Goal: Task Accomplishment & Management: Use online tool/utility

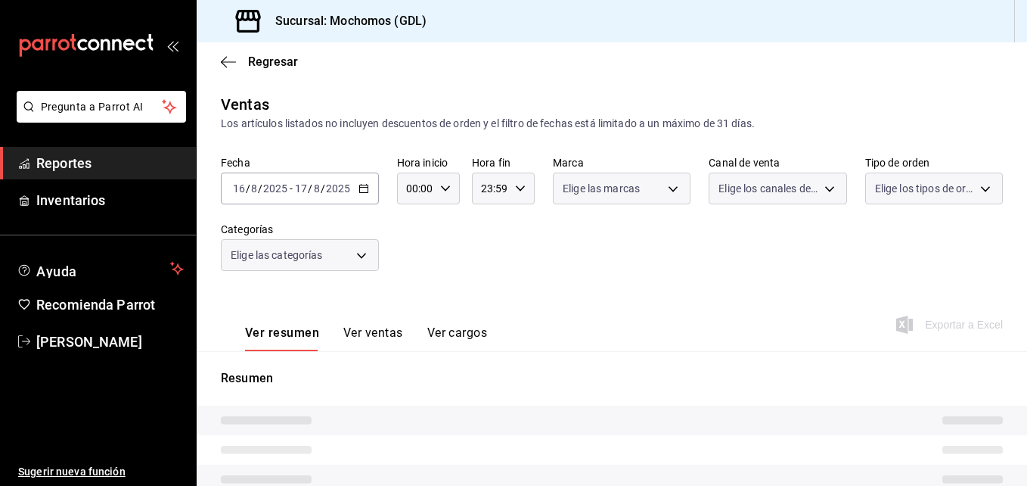
type input "05:00"
type input "04:59"
type input "36c25d4a-7cb0-456c-a434-e981d54830bc"
type input "PARROT,UBER_EATS,RAPPI,DIDI_FOOD,ONLINE"
type input "c3d0baef-30c0-4718-9d76-caab43e27316,13c4cc4a-99d2-42c0-ba96-c3de8c08c13d,7b791…"
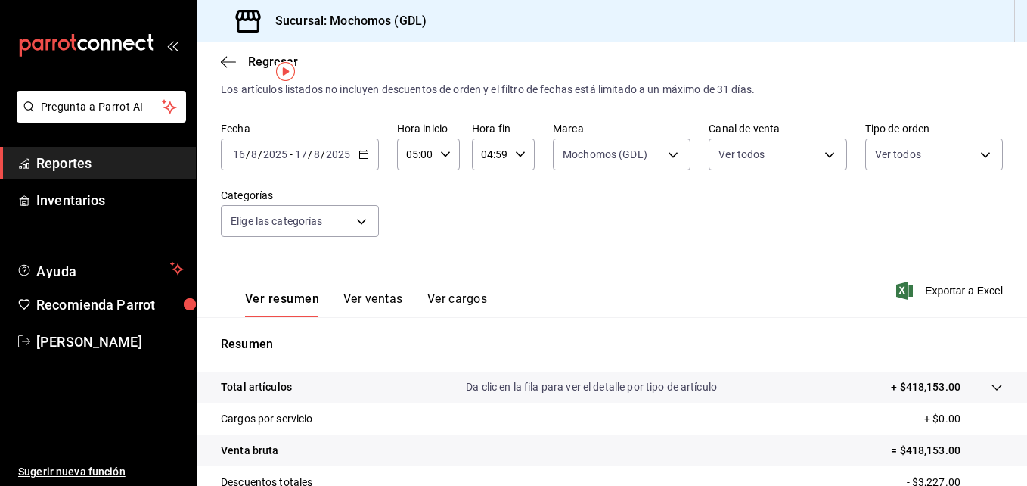
scroll to position [33, 0]
click at [958, 295] on span "Exportar a Excel" at bounding box center [951, 292] width 104 height 18
click at [921, 294] on span "Exportar a Excel" at bounding box center [951, 292] width 104 height 18
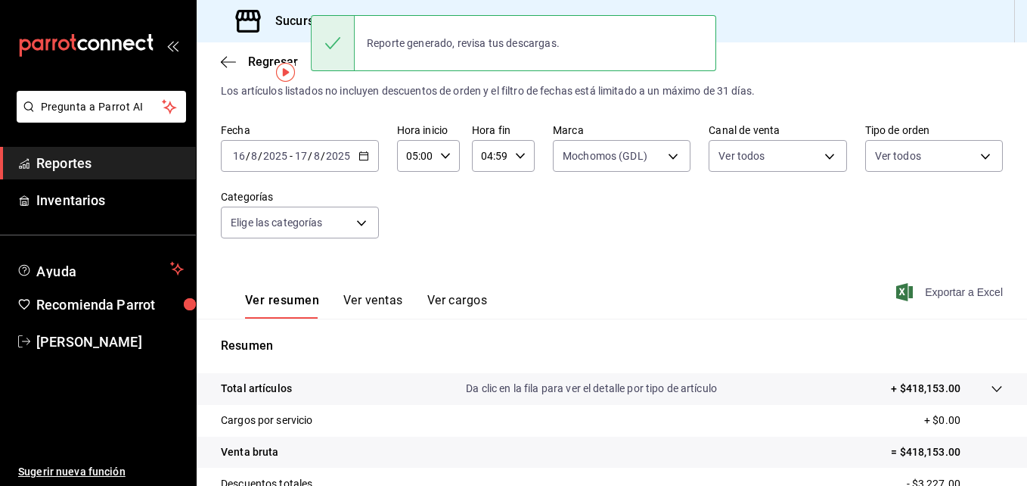
click at [920, 297] on span "Exportar a Excel" at bounding box center [951, 292] width 104 height 18
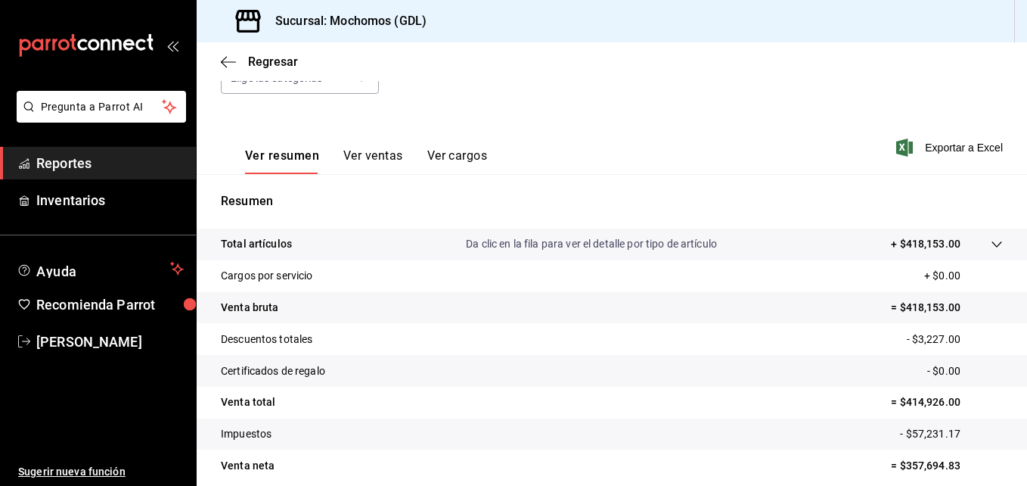
scroll to position [239, 0]
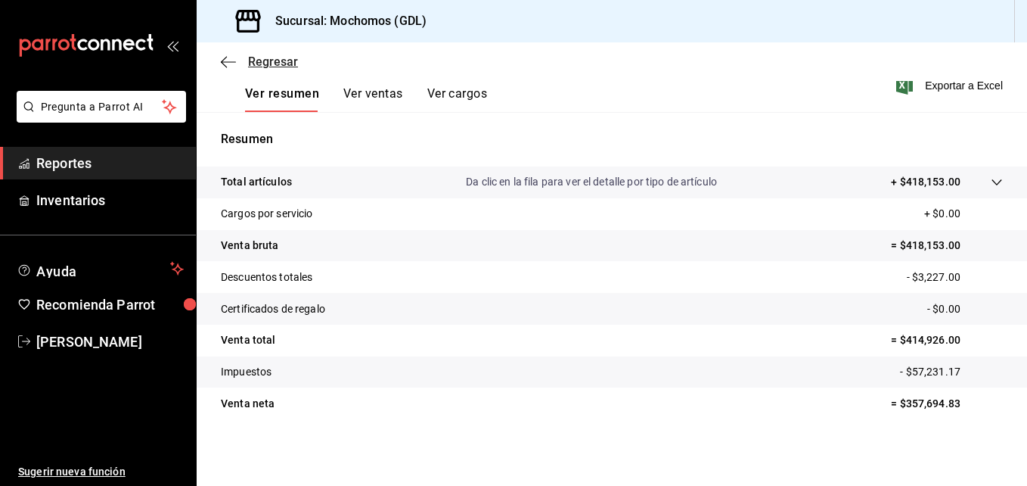
click at [222, 64] on icon "button" at bounding box center [228, 62] width 15 height 14
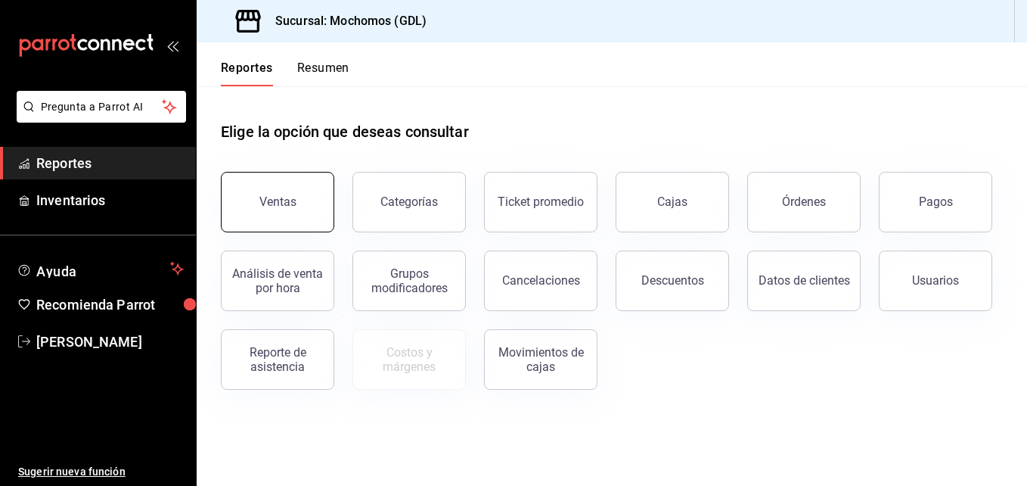
click at [287, 218] on button "Ventas" at bounding box center [277, 202] width 113 height 61
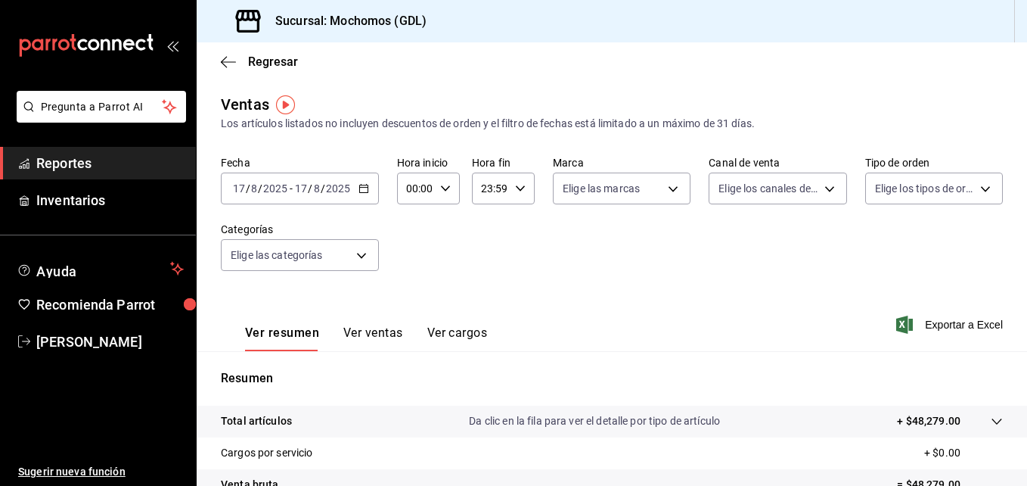
click at [365, 194] on div "[DATE] [DATE] - [DATE] [DATE]" at bounding box center [300, 188] width 158 height 32
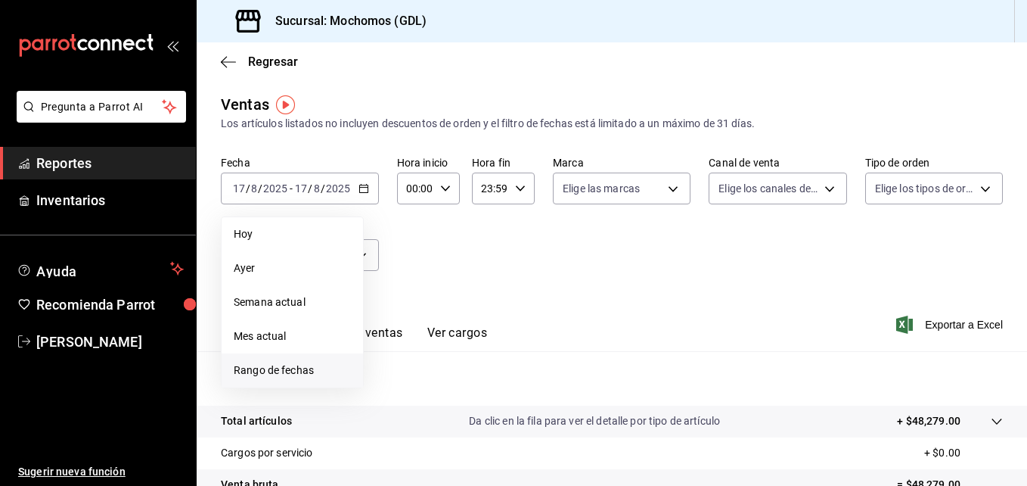
click at [321, 370] on span "Rango de fechas" at bounding box center [292, 370] width 117 height 16
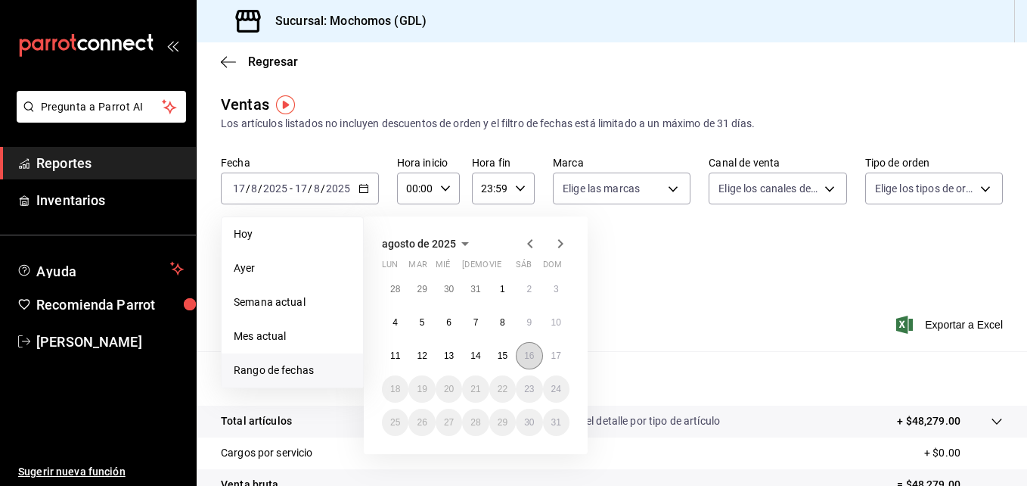
click at [531, 356] on abbr "16" at bounding box center [529, 355] width 10 height 11
click at [560, 356] on abbr "17" at bounding box center [556, 355] width 10 height 11
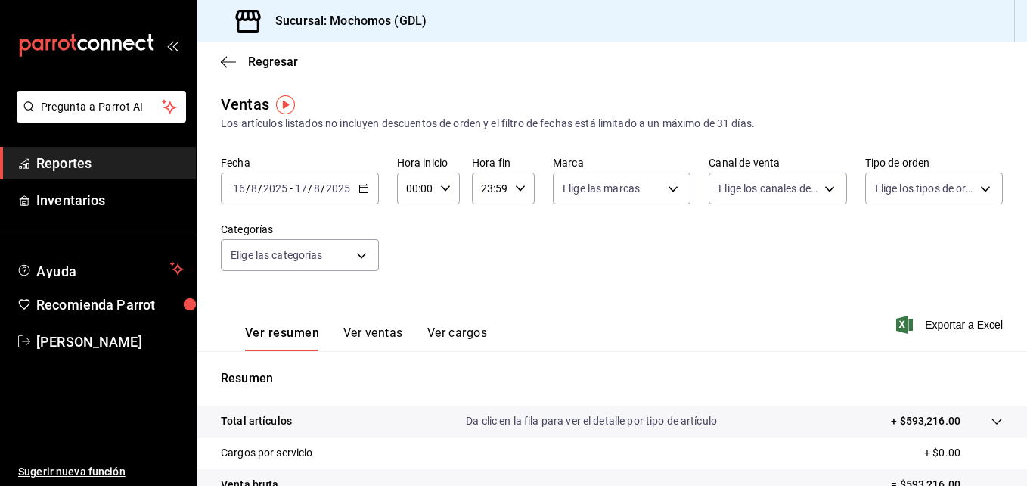
click at [446, 184] on icon "button" at bounding box center [445, 188] width 11 height 11
click at [420, 282] on button "05" at bounding box center [411, 281] width 25 height 30
type input "05:00"
drag, startPoint x: 502, startPoint y: 256, endPoint x: 516, endPoint y: 188, distance: 69.6
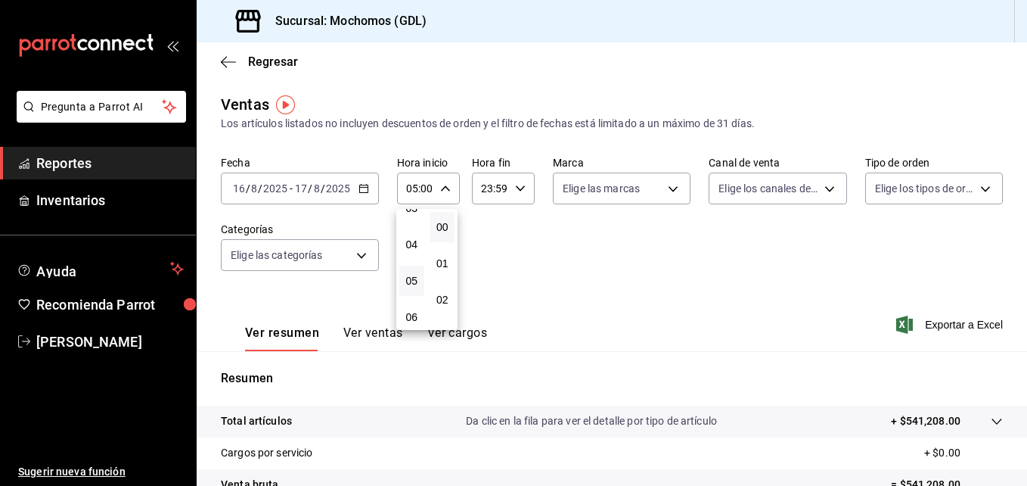
click at [516, 188] on div at bounding box center [513, 243] width 1027 height 486
click at [516, 188] on icon "button" at bounding box center [520, 188] width 11 height 11
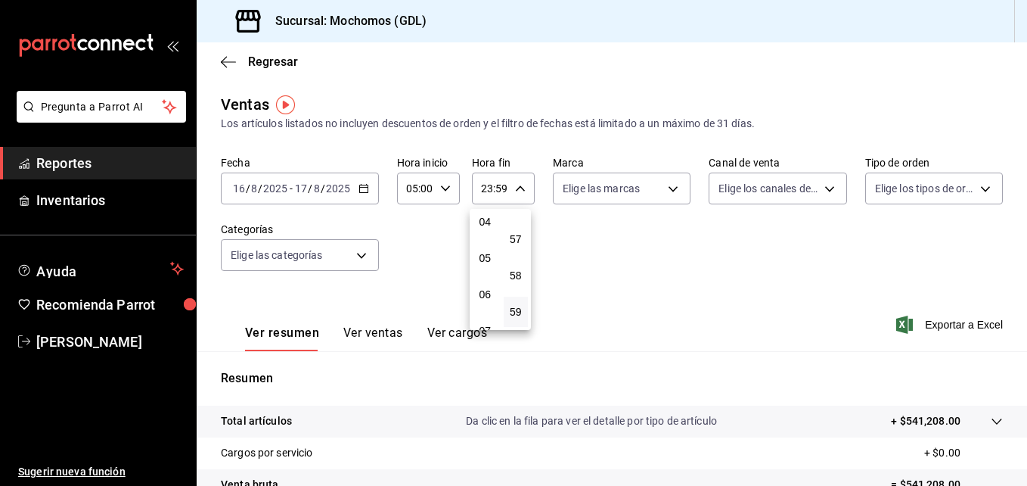
scroll to position [150, 0]
click at [478, 215] on button "04" at bounding box center [485, 222] width 25 height 30
type input "04:59"
click at [680, 230] on div at bounding box center [513, 243] width 1027 height 486
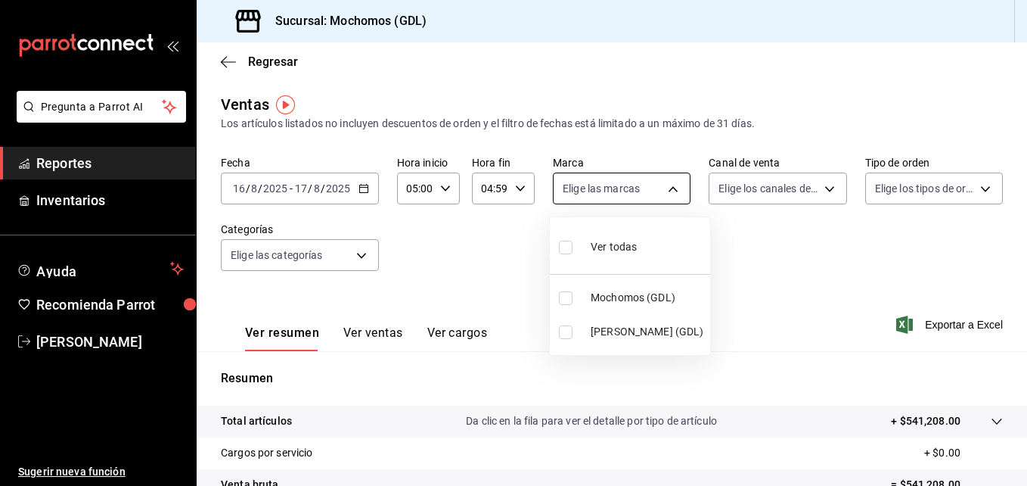
click at [663, 184] on body "Pregunta a Parrot AI Reportes Inventarios Ayuda Recomienda Parrot [PERSON_NAME]…" at bounding box center [513, 243] width 1027 height 486
click at [562, 305] on li "Mochomos (GDL)" at bounding box center [630, 298] width 160 height 34
type input "36c25d4a-7cb0-456c-a434-e981d54830bc"
checkbox input "true"
click at [775, 239] on div at bounding box center [513, 243] width 1027 height 486
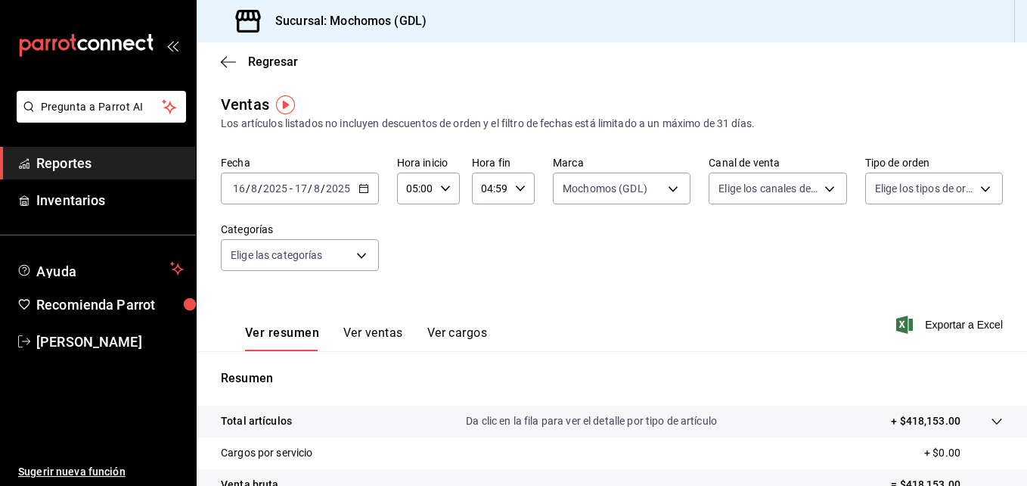
click at [775, 239] on div at bounding box center [513, 243] width 1027 height 486
drag, startPoint x: 775, startPoint y: 239, endPoint x: 813, endPoint y: 186, distance: 65.5
click at [813, 186] on div "Fecha [DATE] [DATE] - [DATE] [DATE] Hora inicio 05:00 Hora inicio Hora fin 04:5…" at bounding box center [612, 222] width 782 height 133
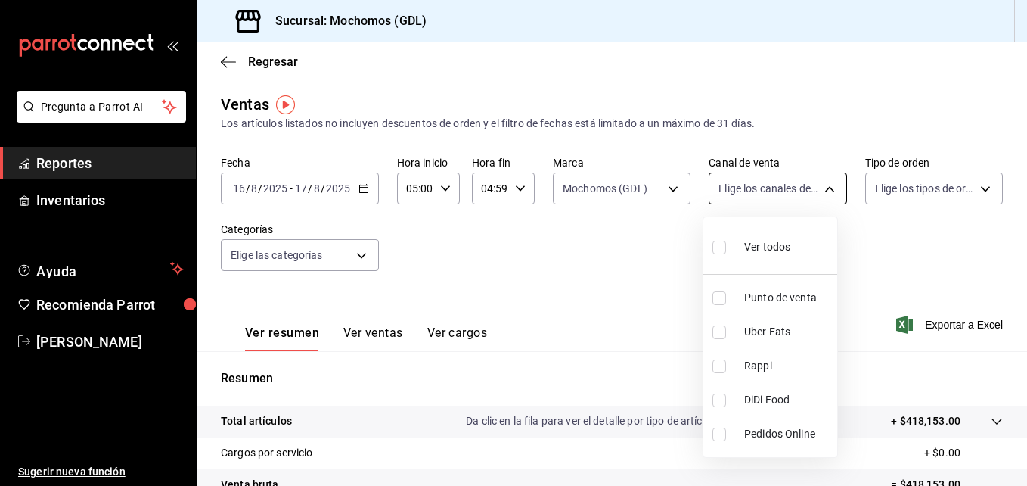
click at [813, 186] on body "Pregunta a Parrot AI Reportes Inventarios Ayuda Recomienda Parrot [PERSON_NAME]…" at bounding box center [513, 243] width 1027 height 486
click at [713, 242] on input "checkbox" at bounding box center [720, 248] width 14 height 14
checkbox input "true"
type input "PARROT,UBER_EATS,RAPPI,DIDI_FOOD,ONLINE"
checkbox input "true"
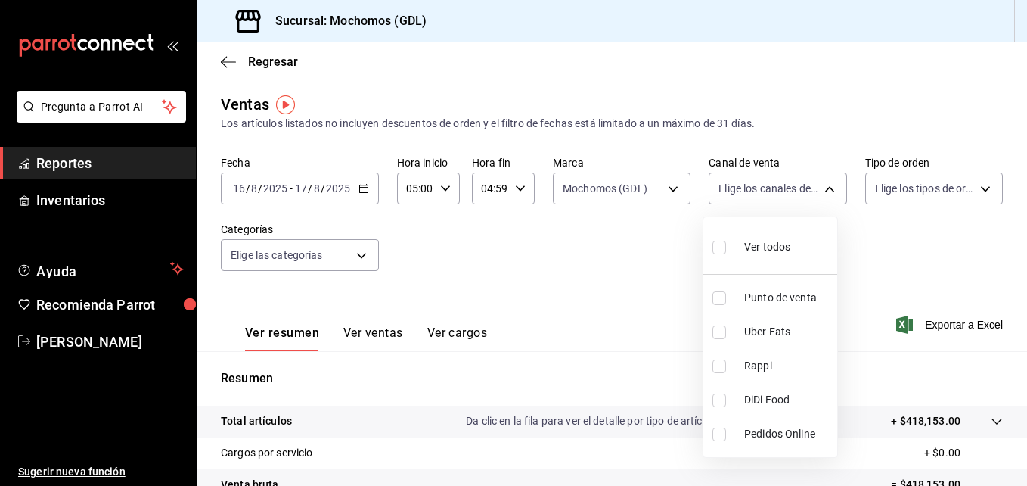
checkbox input "true"
drag, startPoint x: 966, startPoint y: 207, endPoint x: 970, endPoint y: 186, distance: 20.8
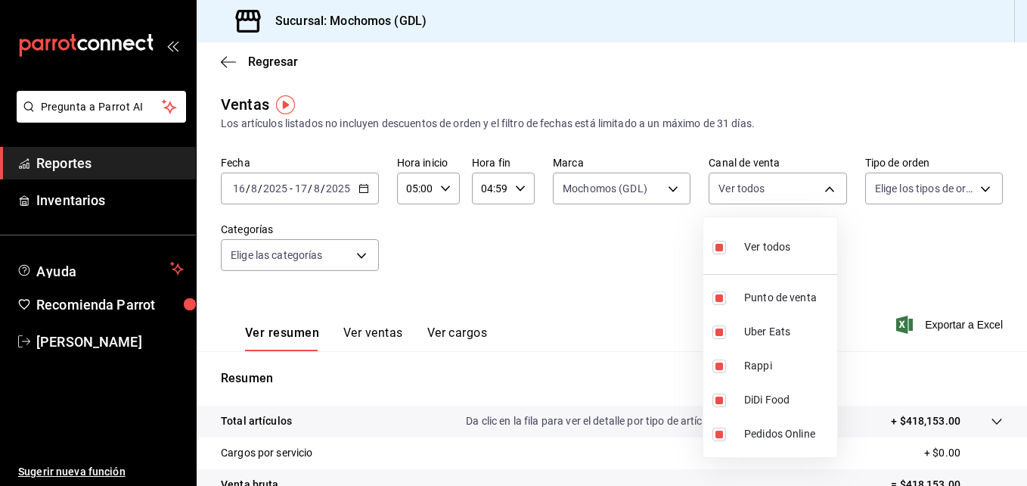
click at [970, 186] on div at bounding box center [513, 243] width 1027 height 486
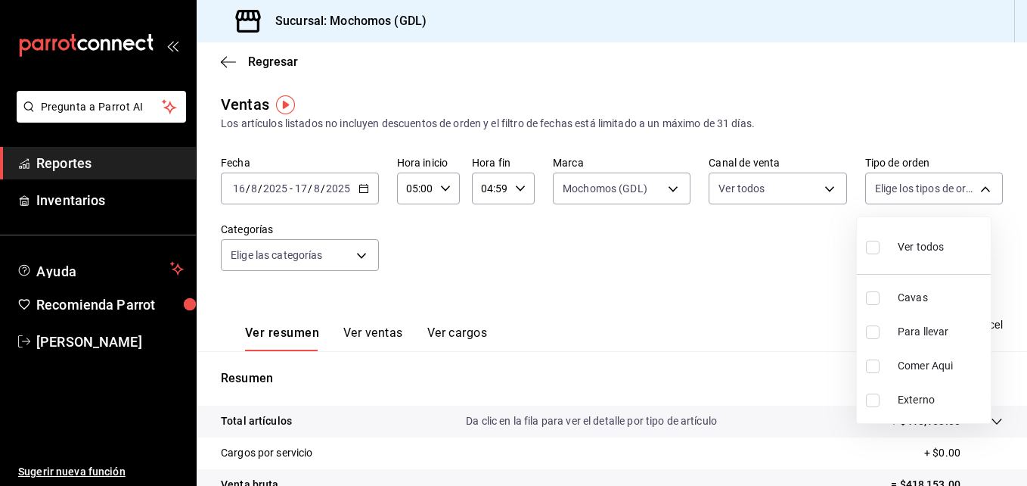
click at [970, 186] on body "Pregunta a Parrot AI Reportes Inventarios Ayuda Recomienda Parrot [PERSON_NAME]…" at bounding box center [513, 243] width 1027 height 486
click at [872, 249] on input "checkbox" at bounding box center [873, 248] width 14 height 14
checkbox input "true"
type input "c3d0baef-30c0-4718-9d76-caab43e27316,13c4cc4a-99d2-42c0-ba96-c3de8c08c13d,7b791…"
checkbox input "true"
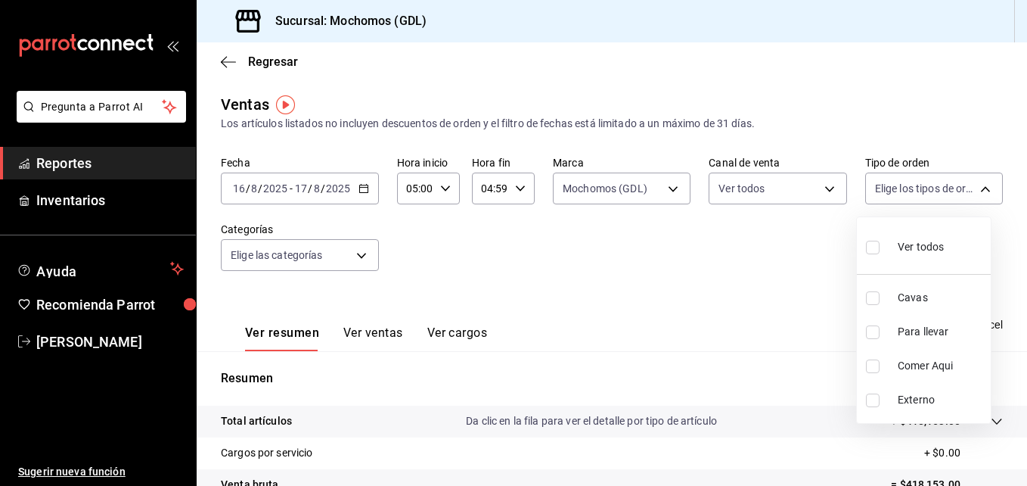
checkbox input "true"
click at [733, 250] on div at bounding box center [513, 243] width 1027 height 486
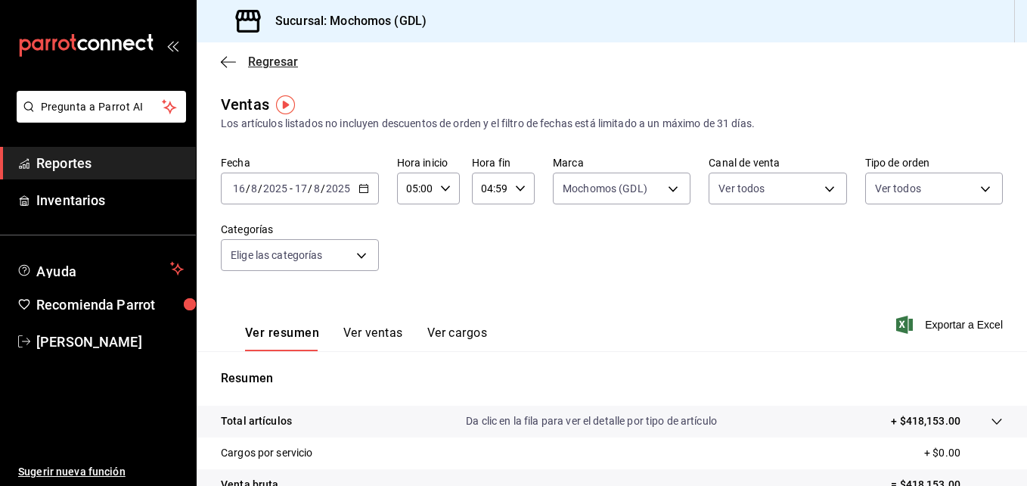
click at [231, 66] on icon "button" at bounding box center [228, 62] width 15 height 14
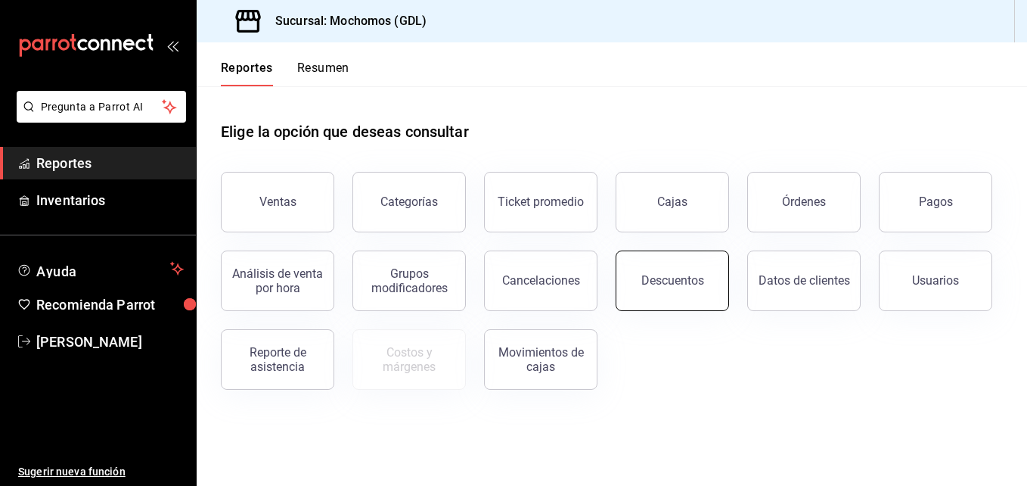
click at [640, 288] on button "Descuentos" at bounding box center [672, 280] width 113 height 61
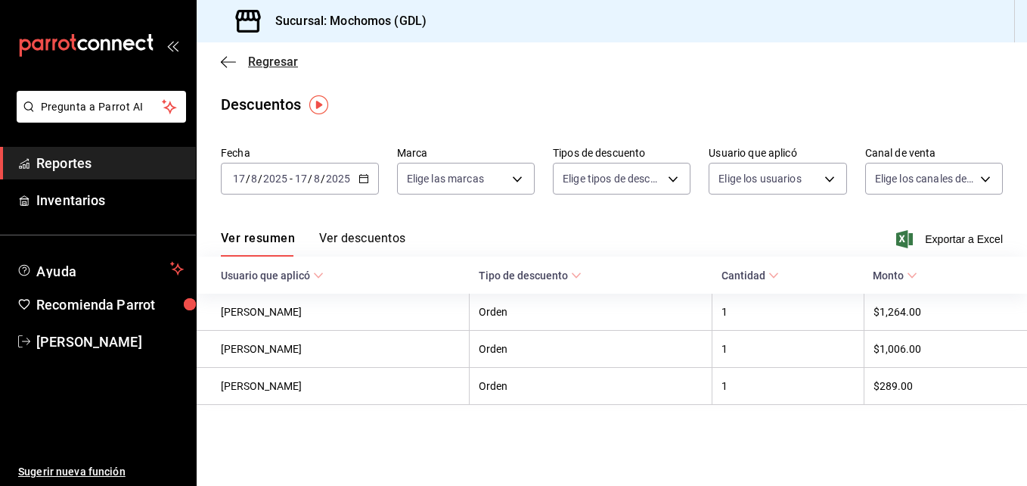
click at [228, 59] on icon "button" at bounding box center [228, 62] width 15 height 14
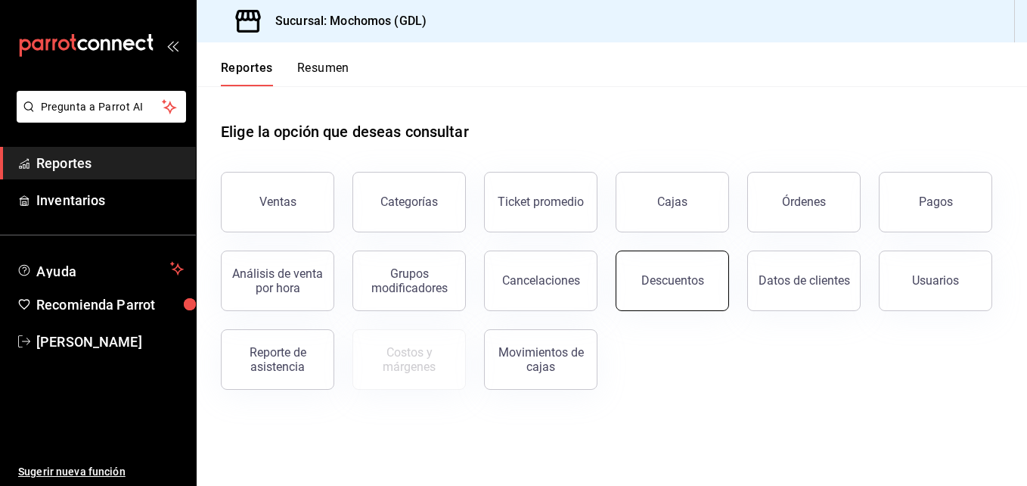
click at [662, 269] on button "Descuentos" at bounding box center [672, 280] width 113 height 61
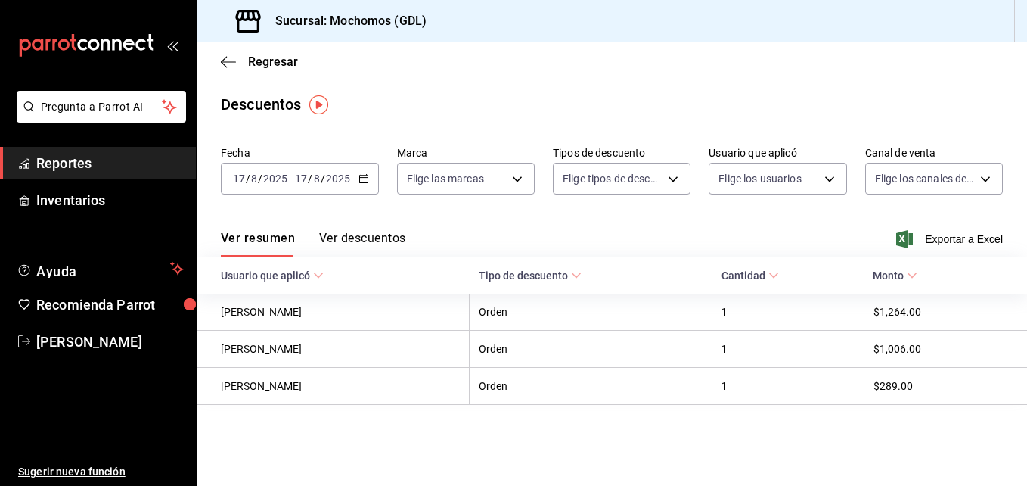
click at [361, 175] on icon "button" at bounding box center [364, 178] width 11 height 11
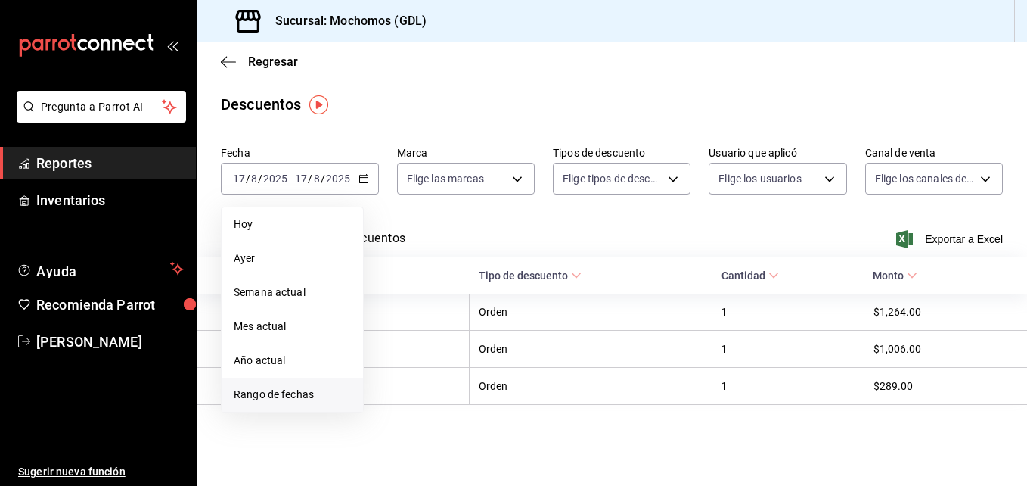
click at [285, 395] on span "Rango de fechas" at bounding box center [292, 395] width 117 height 16
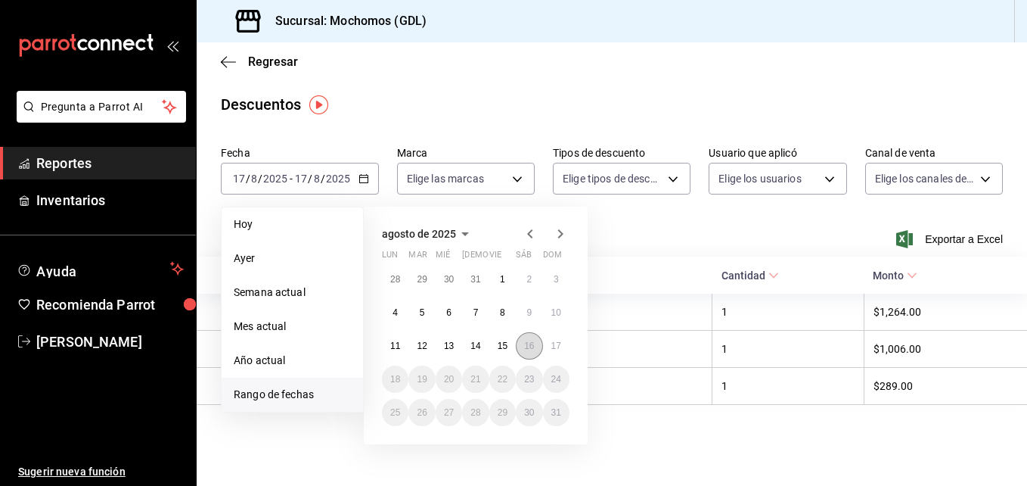
click at [541, 343] on button "16" at bounding box center [529, 345] width 26 height 27
click at [557, 344] on abbr "17" at bounding box center [556, 345] width 10 height 11
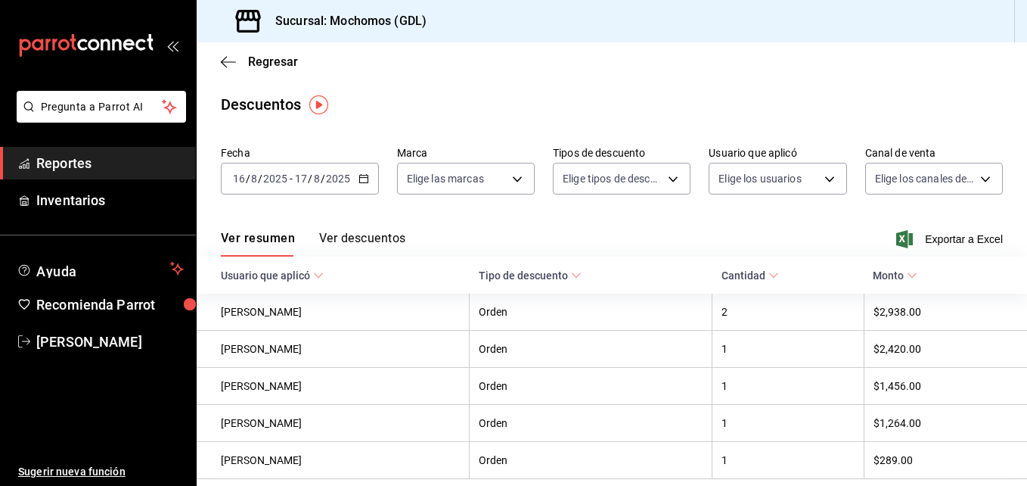
click at [464, 217] on div "Ver resumen Ver descuentos Exportar a Excel" at bounding box center [612, 235] width 831 height 44
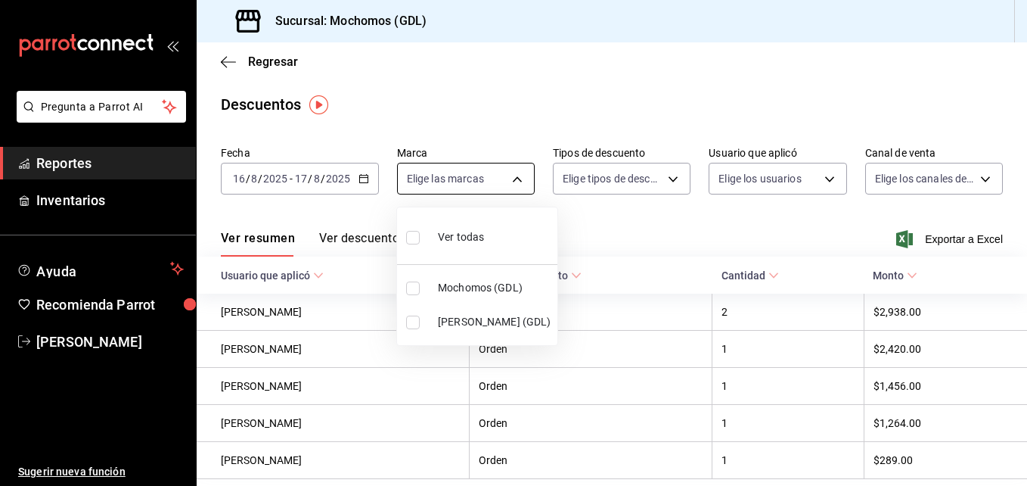
click at [524, 182] on body "Pregunta a Parrot AI Reportes Inventarios Ayuda Recomienda Parrot [PERSON_NAME]…" at bounding box center [513, 243] width 1027 height 486
click at [412, 292] on input "checkbox" at bounding box center [413, 288] width 14 height 14
checkbox input "true"
type input "36c25d4a-7cb0-456c-a434-e981d54830bc"
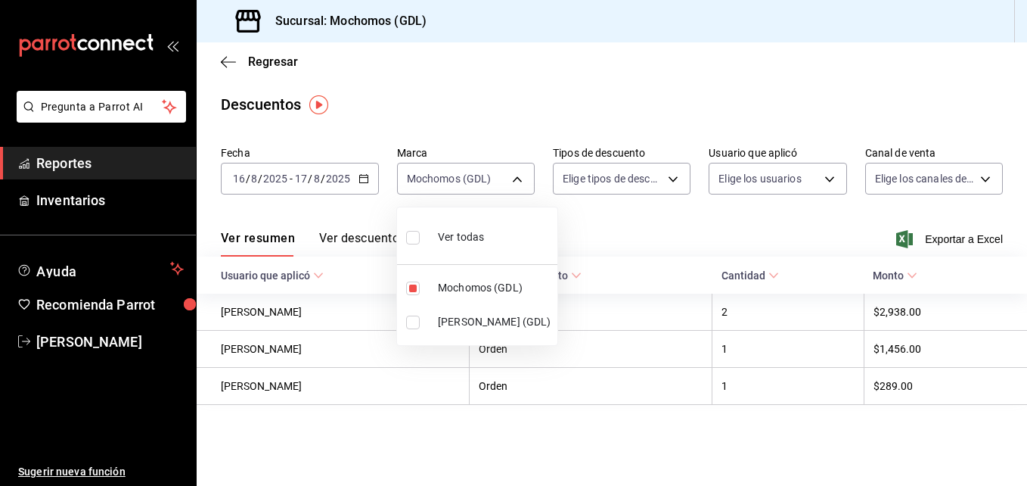
click at [672, 179] on div at bounding box center [513, 243] width 1027 height 486
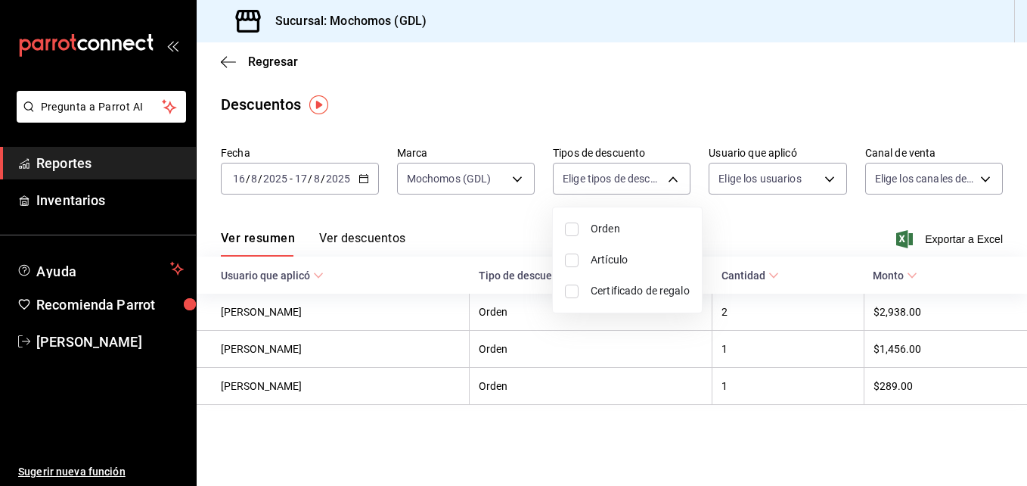
click at [672, 179] on body "Pregunta a Parrot AI Reportes Inventarios Ayuda Recomienda Parrot [PERSON_NAME]…" at bounding box center [513, 243] width 1027 height 486
click at [570, 232] on input "checkbox" at bounding box center [572, 229] width 14 height 14
checkbox input "true"
type input "ORDER"
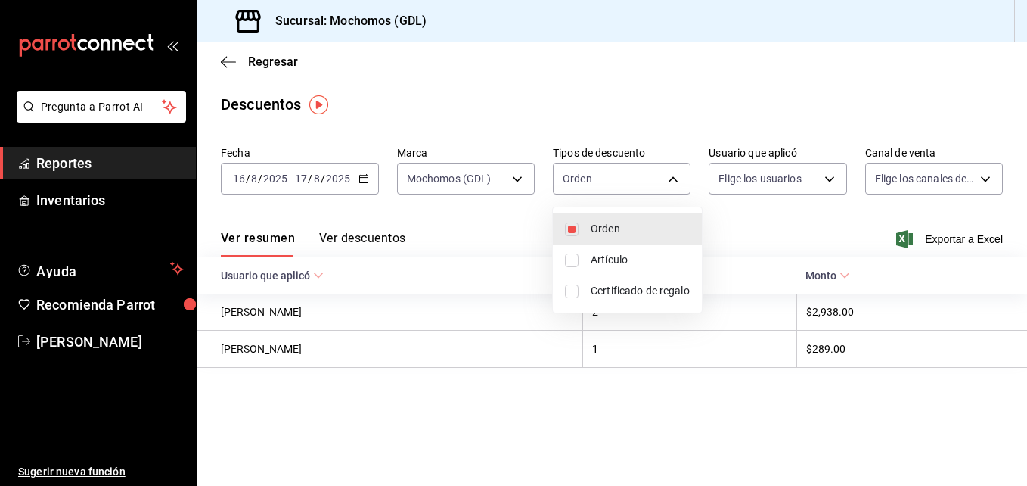
click at [570, 258] on input "checkbox" at bounding box center [572, 260] width 14 height 14
checkbox input "true"
type input "ORDER,ORDER_ITEM"
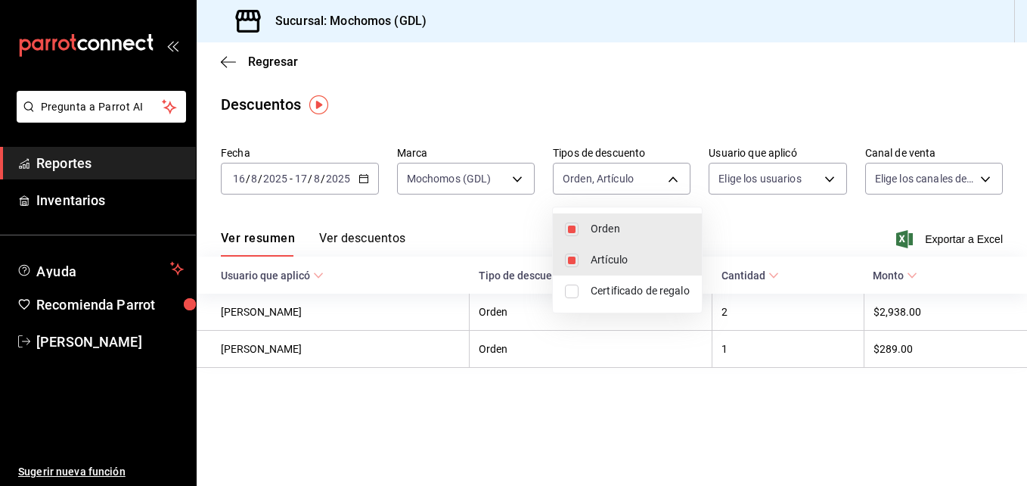
click at [576, 286] on input "checkbox" at bounding box center [572, 291] width 14 height 14
checkbox input "true"
type input "ORDER,ORDER_ITEM,CARD_REWARD"
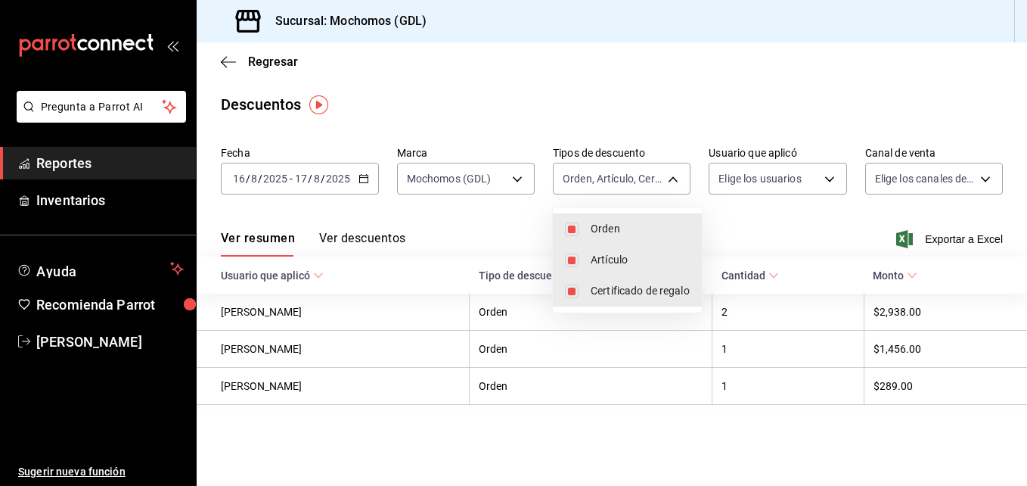
drag, startPoint x: 742, startPoint y: 220, endPoint x: 826, endPoint y: 180, distance: 93.0
click at [826, 180] on div at bounding box center [513, 243] width 1027 height 486
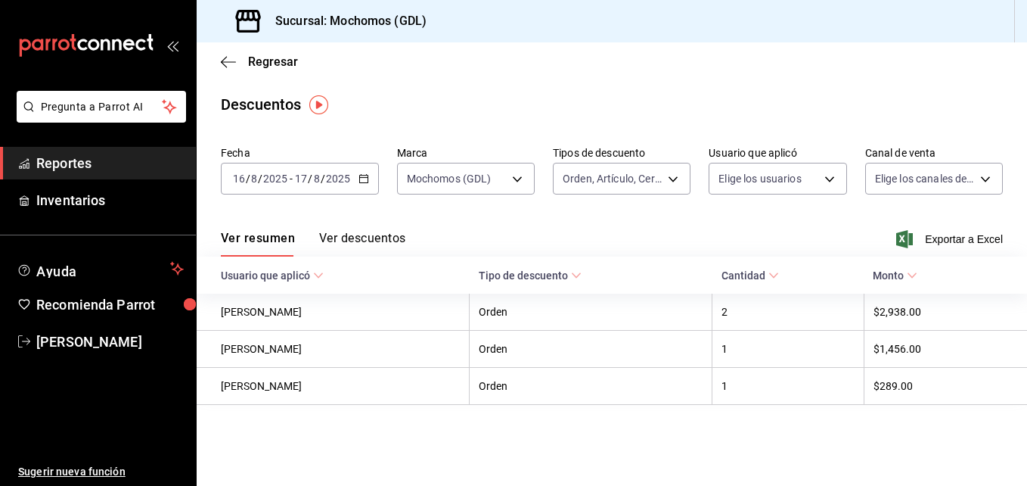
click at [826, 180] on body "Pregunta a Parrot AI Reportes Inventarios Ayuda Recomienda Parrot [PERSON_NAME]…" at bounding box center [513, 243] width 1027 height 486
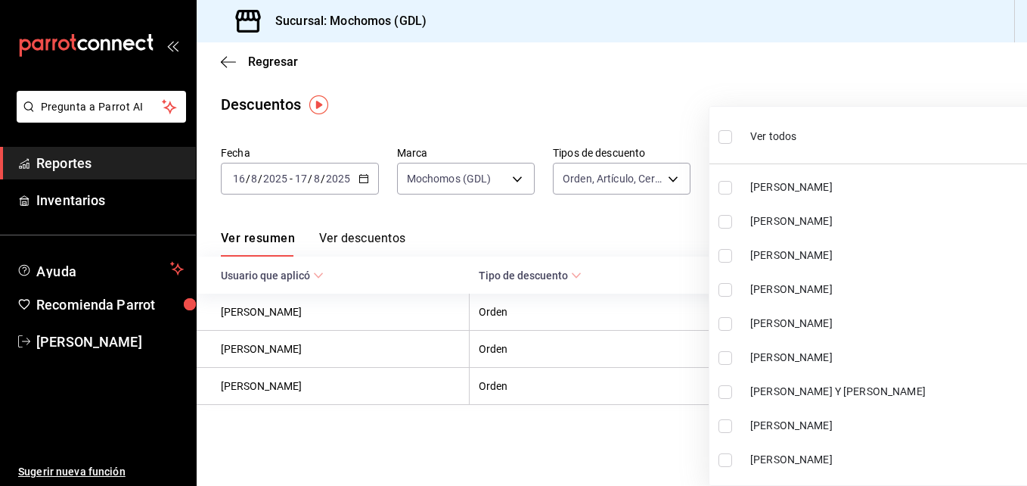
click at [728, 136] on input "checkbox" at bounding box center [726, 137] width 14 height 14
checkbox input "true"
click at [718, 135] on ul "Ver todos [PERSON_NAME] JUAREZ [PERSON_NAME] [PERSON_NAME] [PERSON_NAME] [PERSO…" at bounding box center [883, 296] width 347 height 378
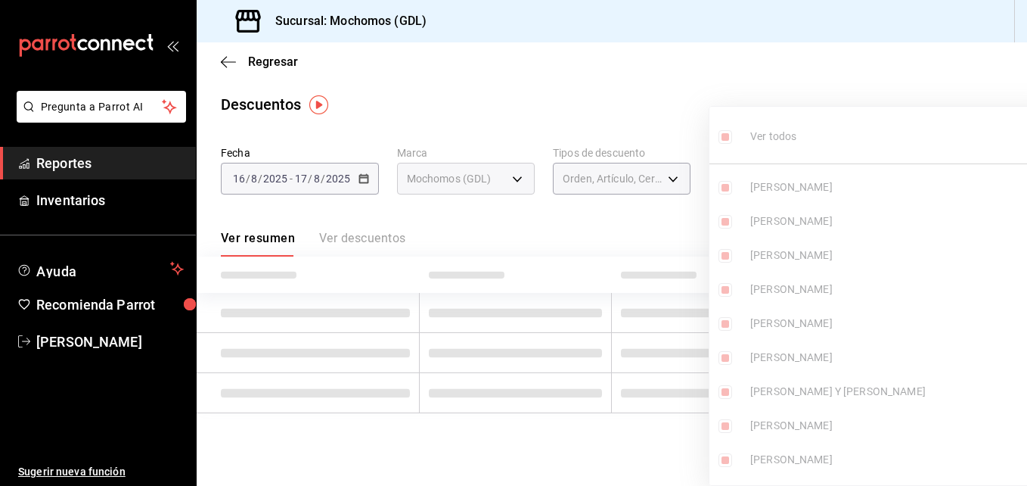
type input "2bde09ca-9ead-4f27-ac2f-bfde6d9e554d,ed9b9e50-a978-44e8-8c30-be5aebe78e59,0b3bc…"
checkbox input "true"
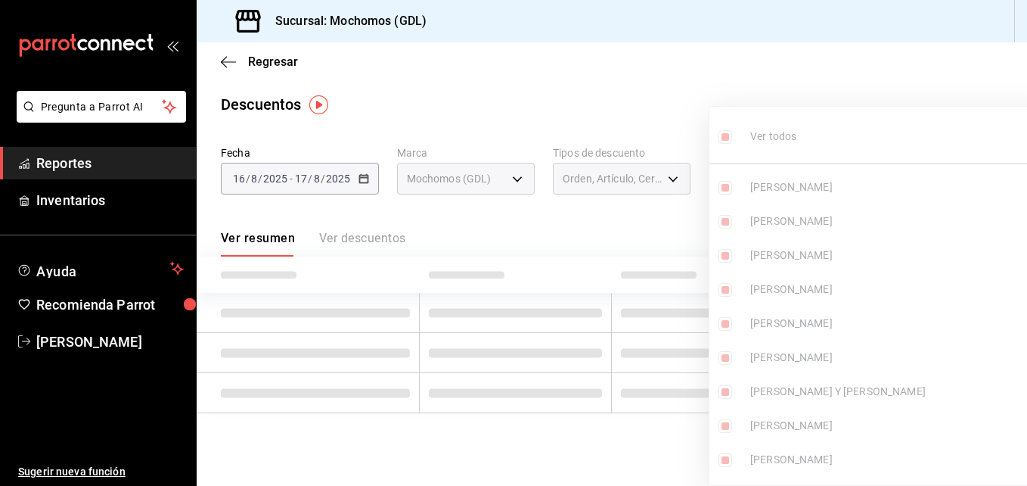
checkbox input "true"
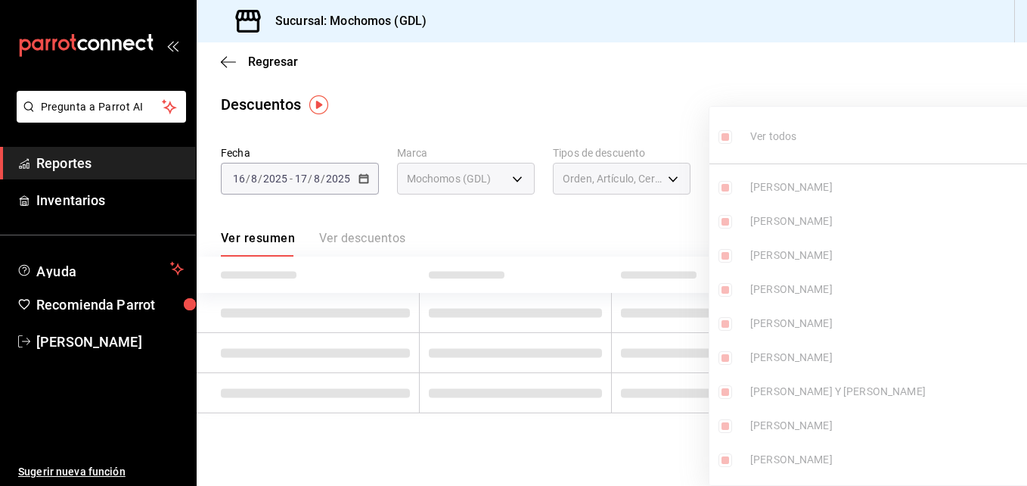
checkbox input "true"
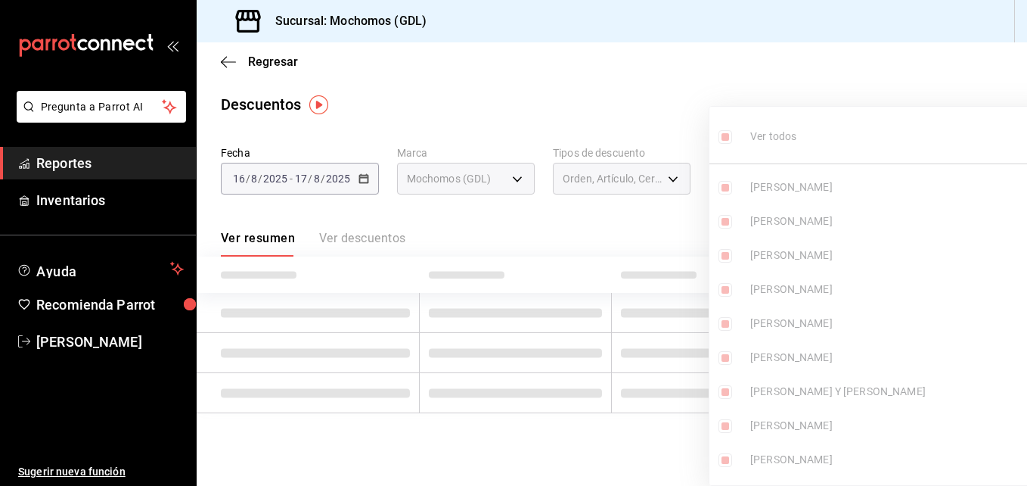
checkbox input "true"
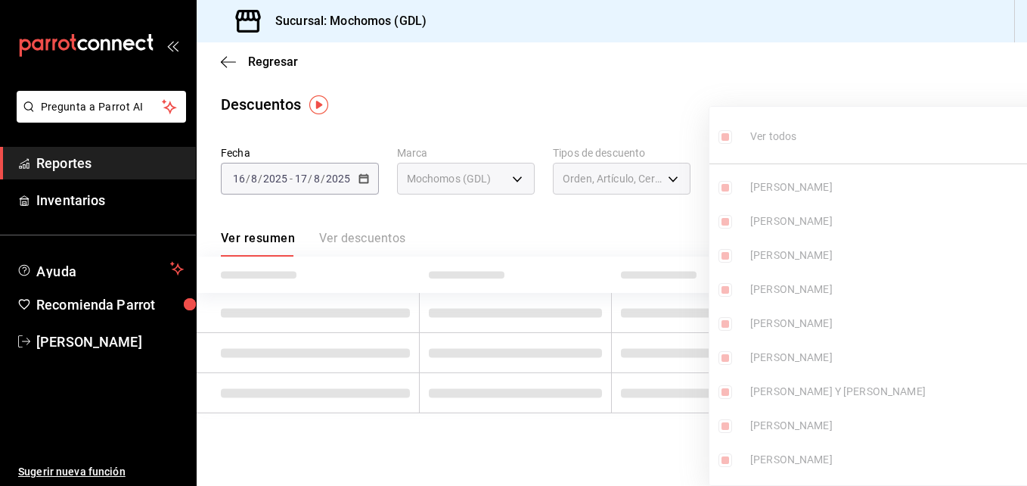
checkbox input "true"
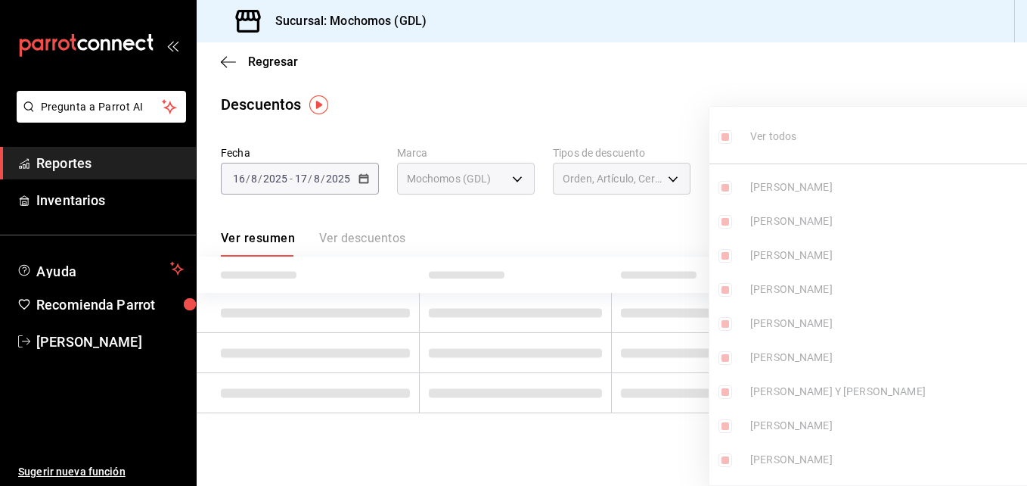
checkbox input "true"
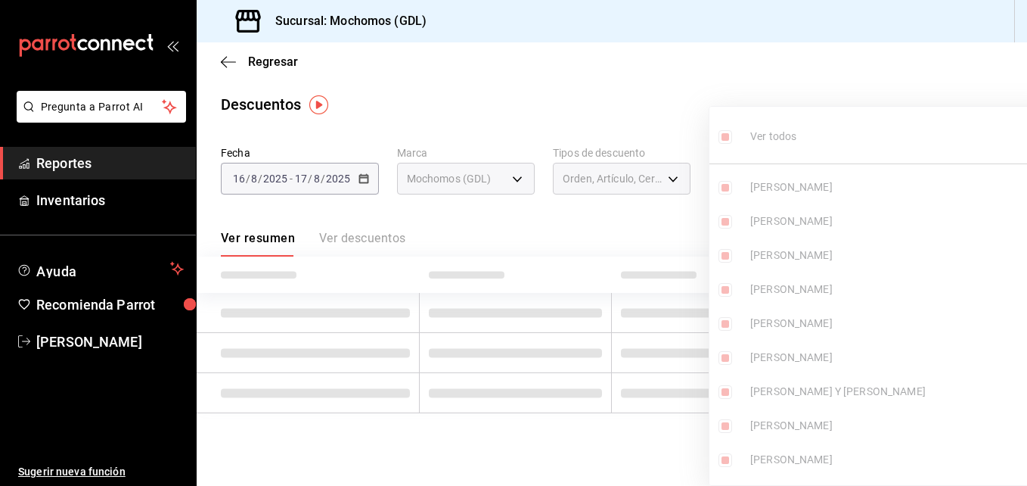
checkbox input "true"
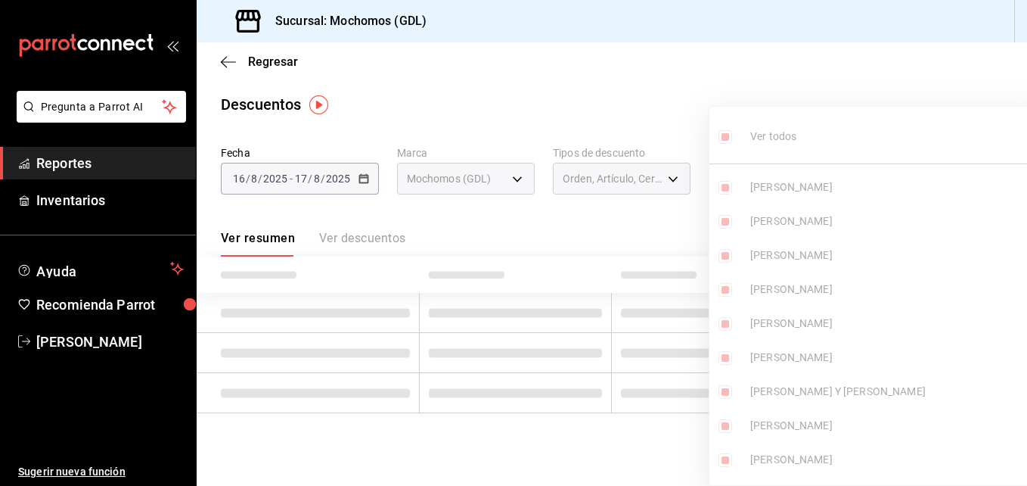
checkbox input "true"
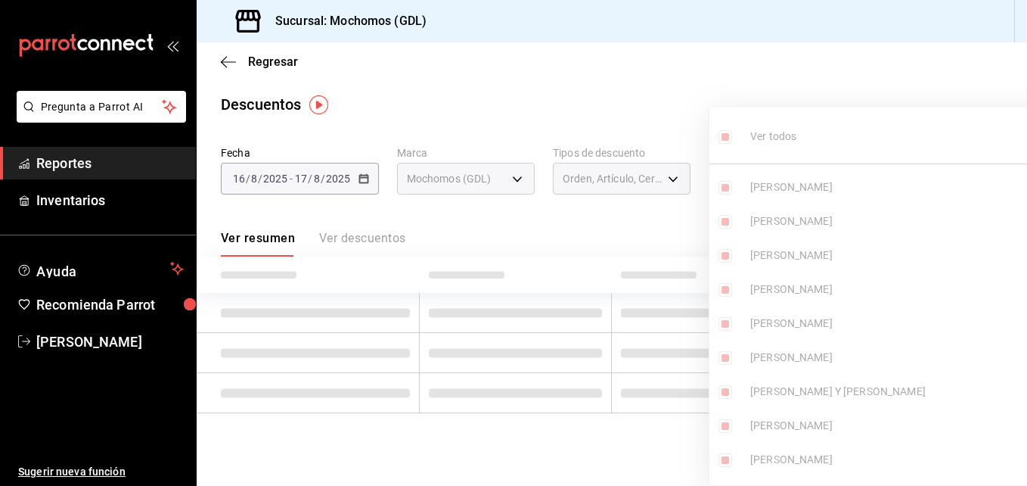
checkbox input "true"
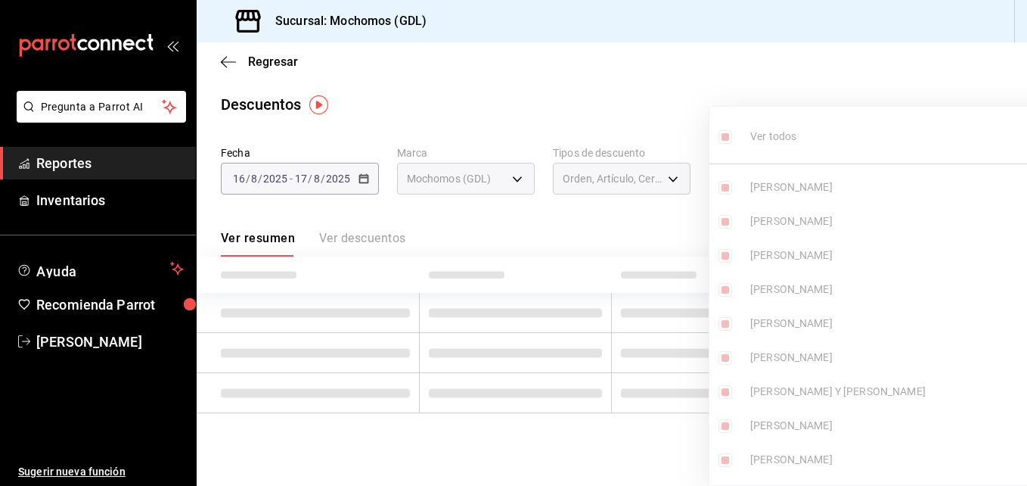
checkbox input "true"
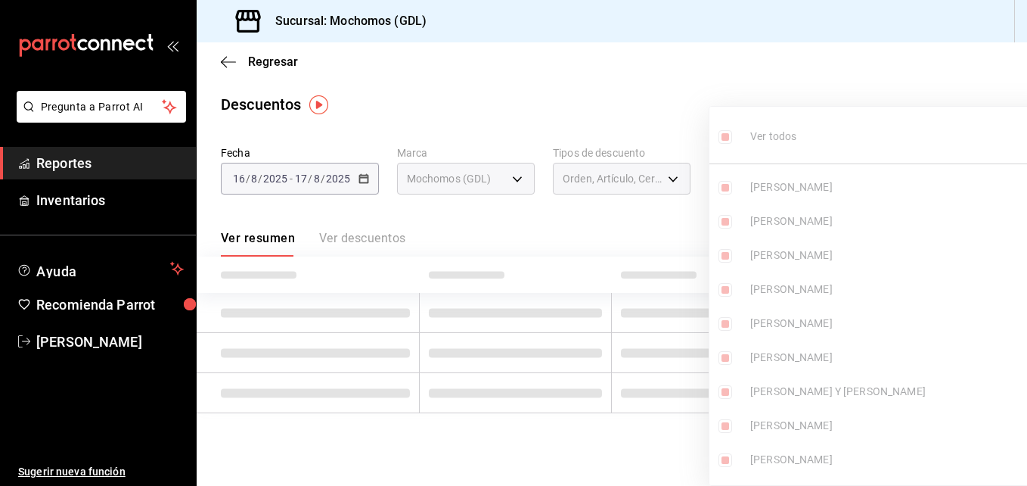
checkbox input "true"
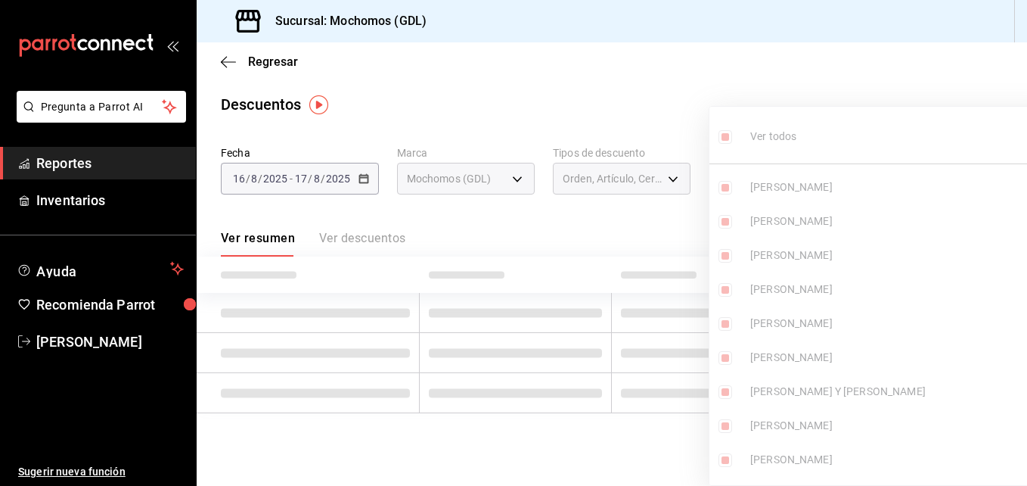
checkbox input "true"
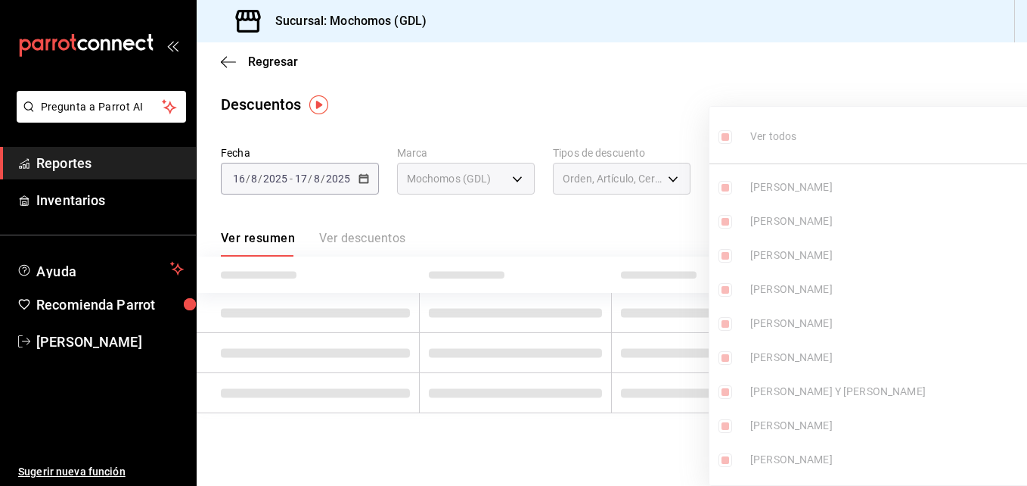
checkbox input "true"
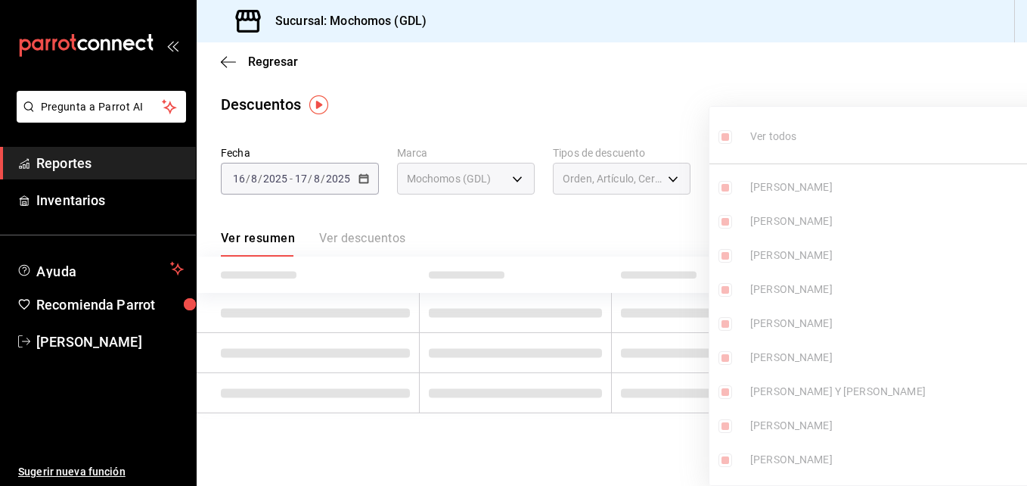
checkbox input "true"
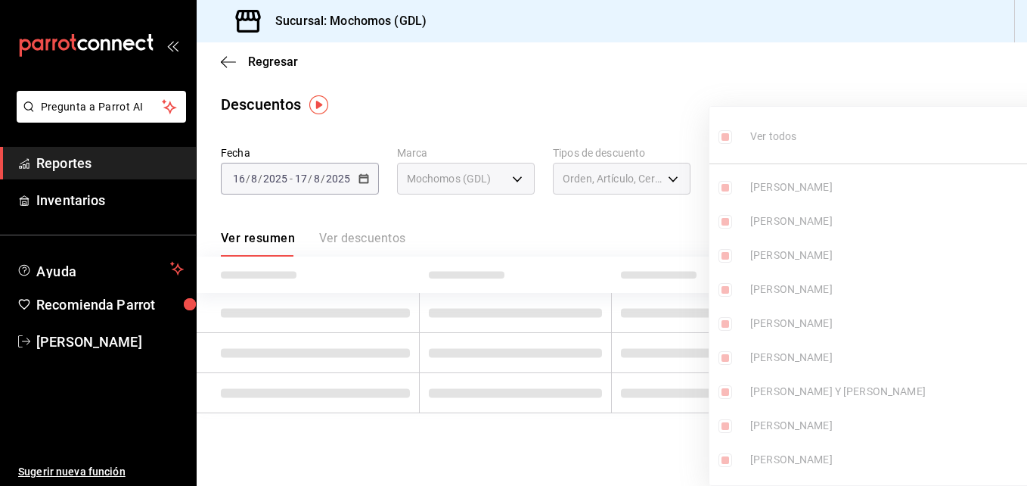
checkbox input "true"
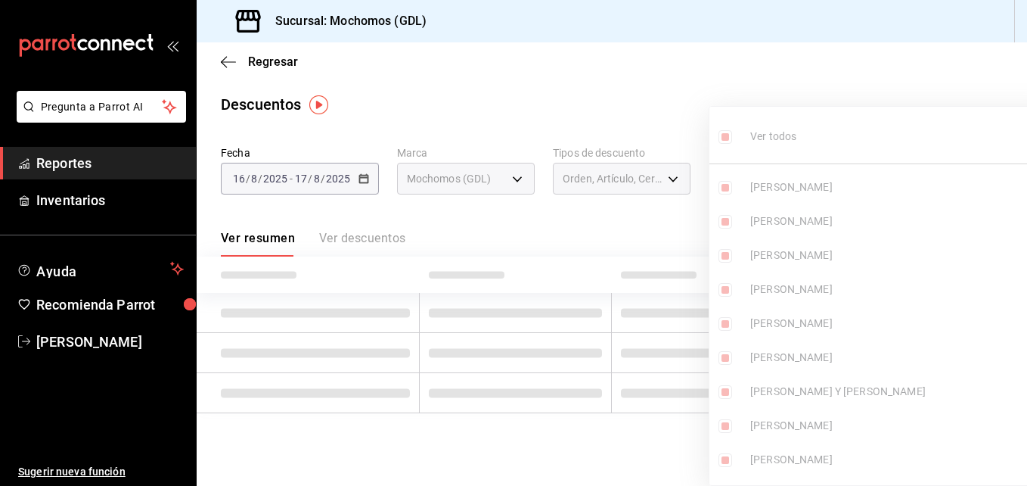
checkbox input "true"
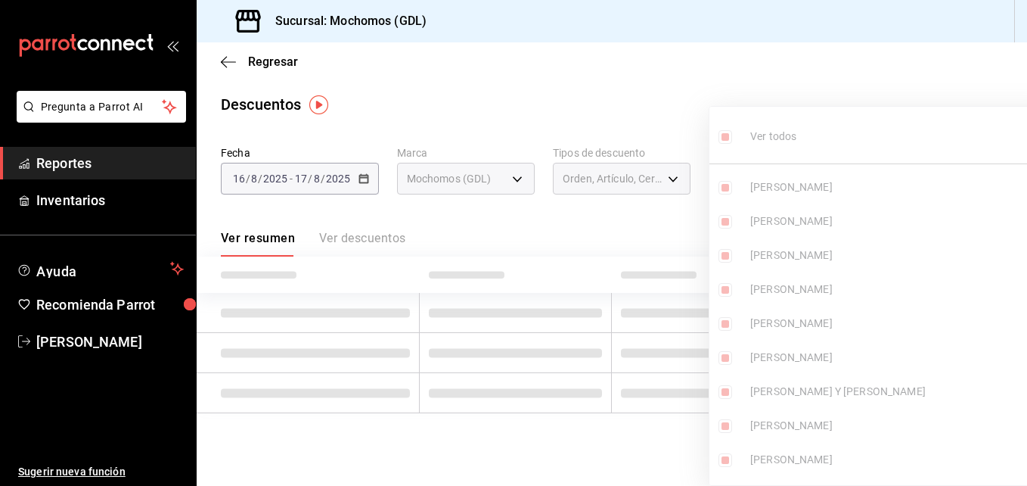
checkbox input "true"
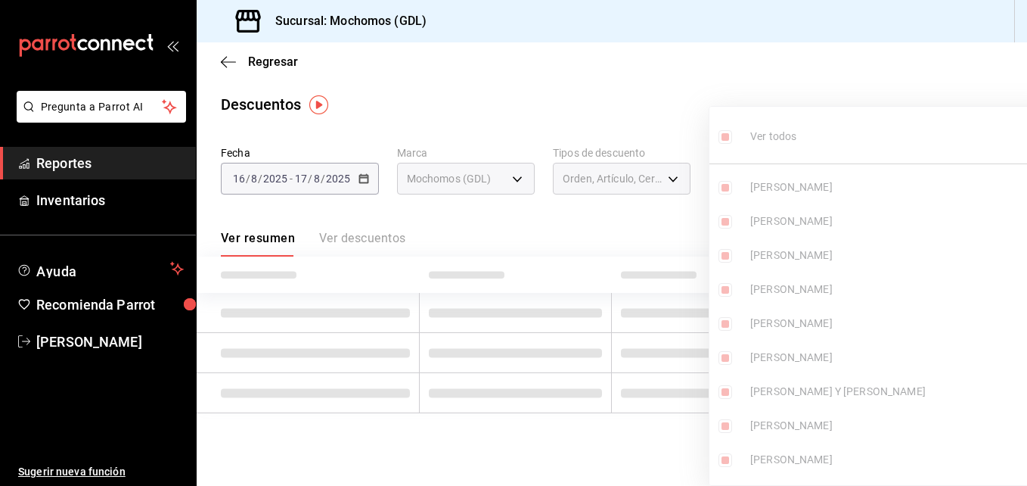
checkbox input "true"
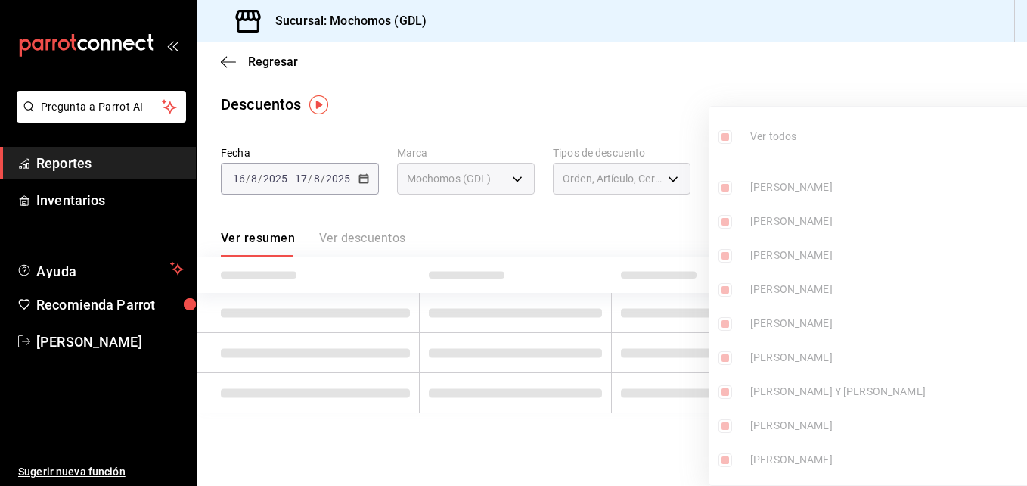
checkbox input "true"
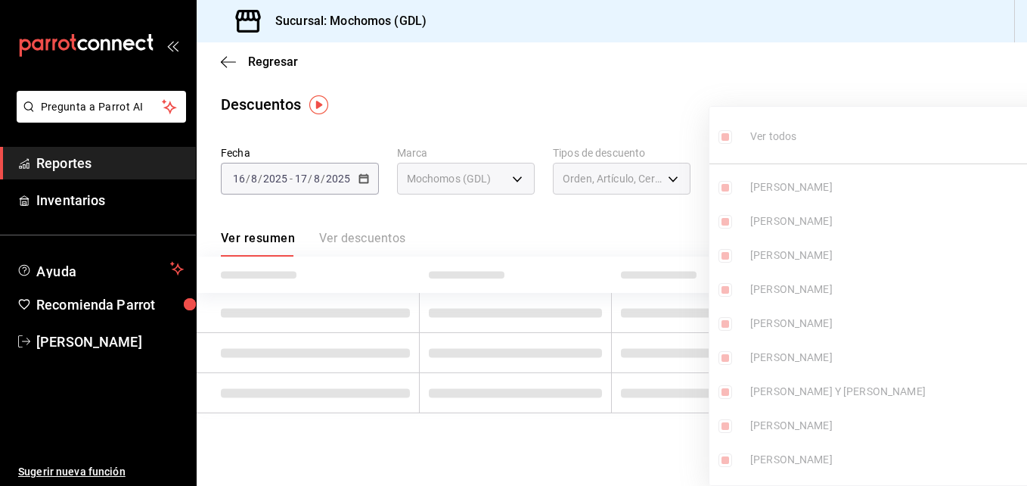
checkbox input "true"
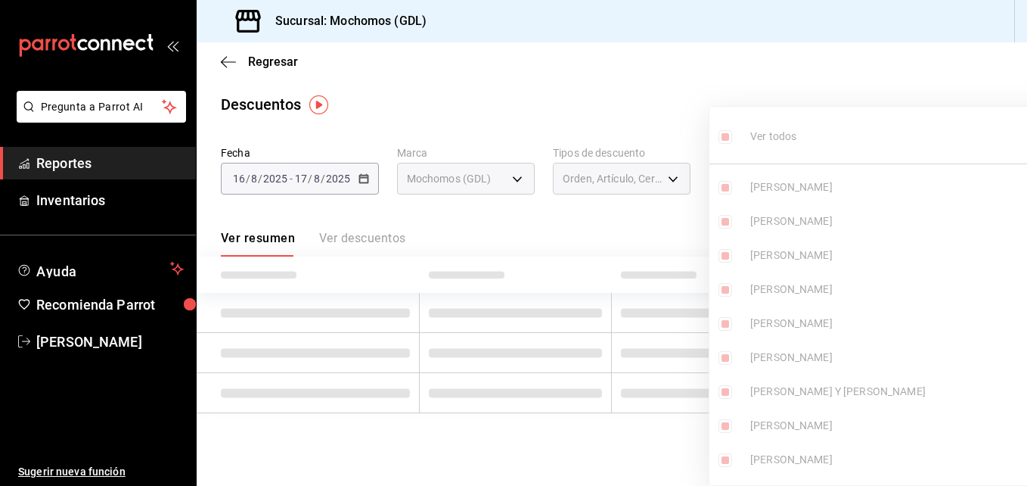
checkbox input "true"
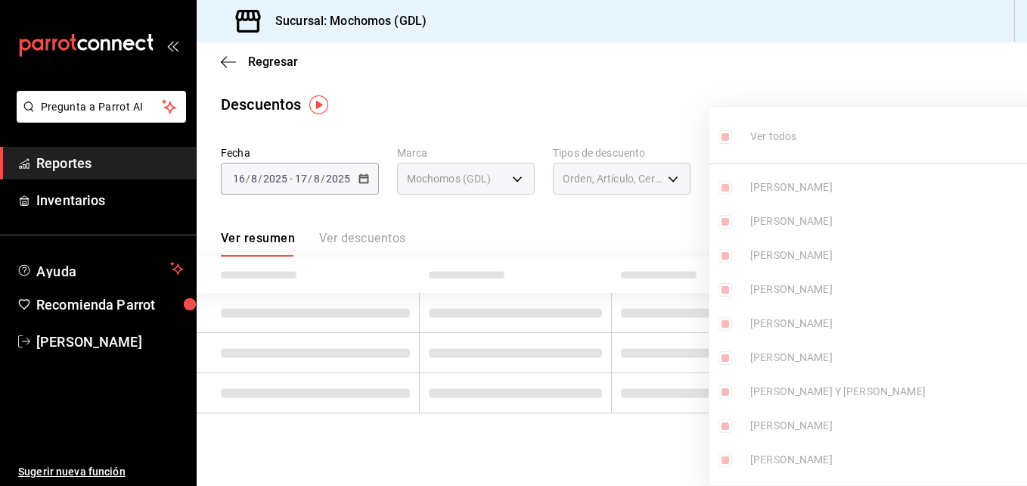
checkbox input "true"
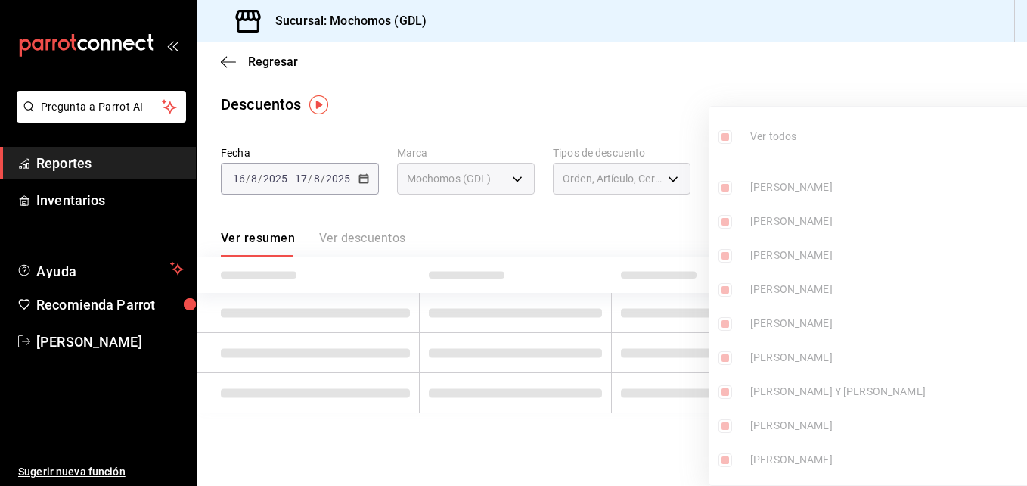
checkbox input "true"
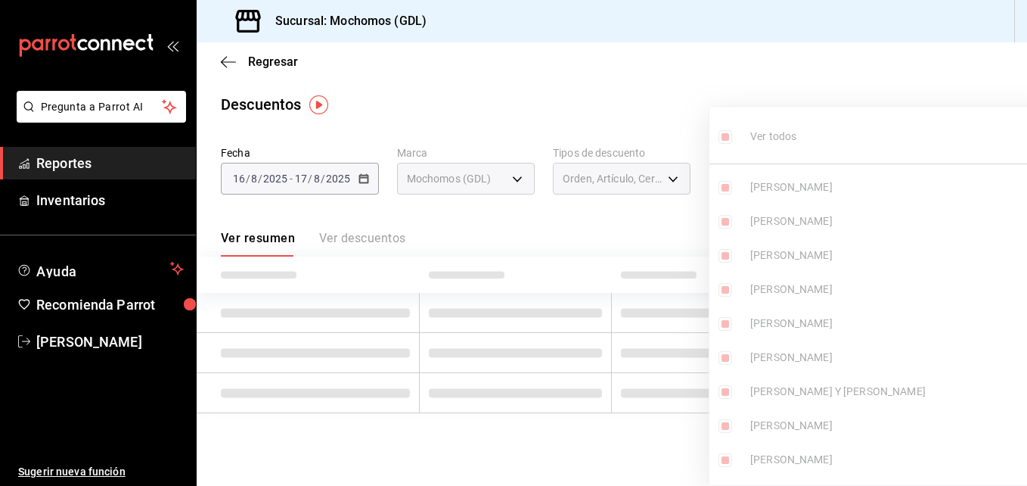
checkbox input "true"
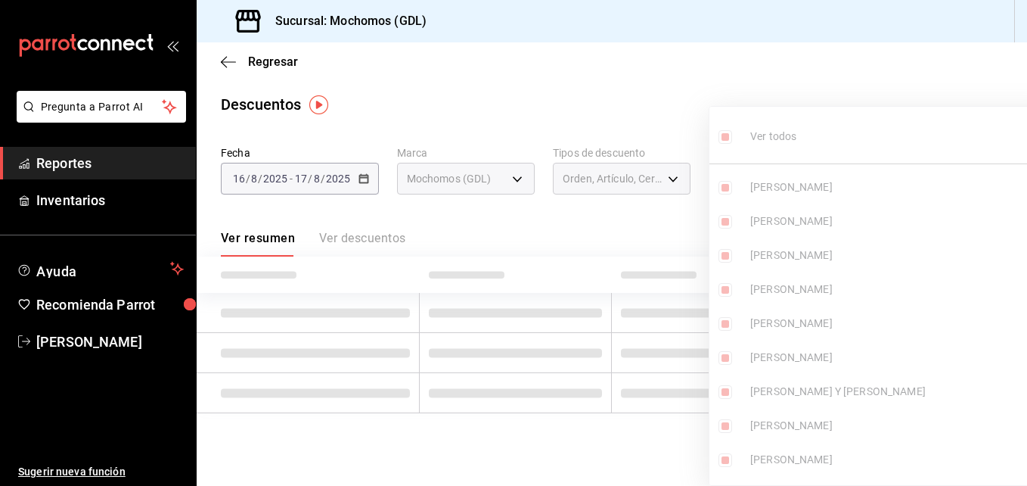
checkbox input "true"
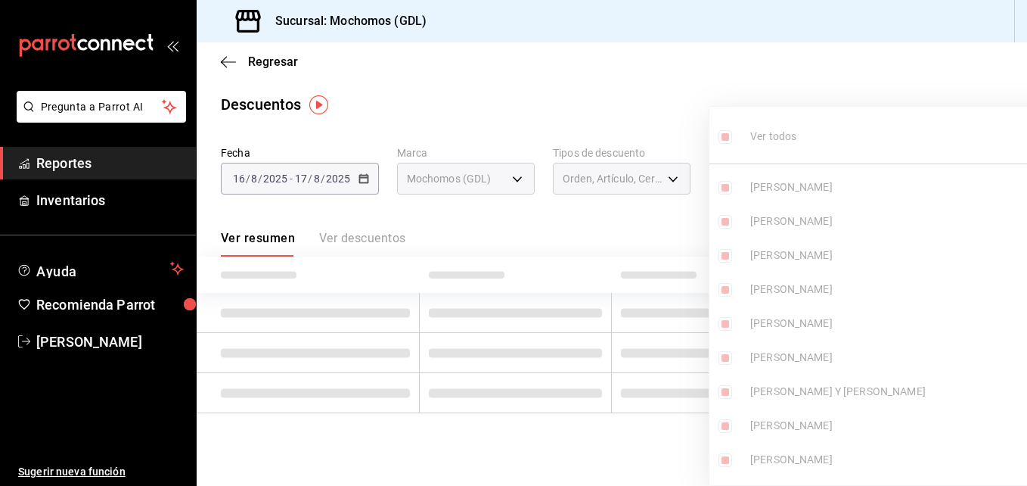
checkbox input "true"
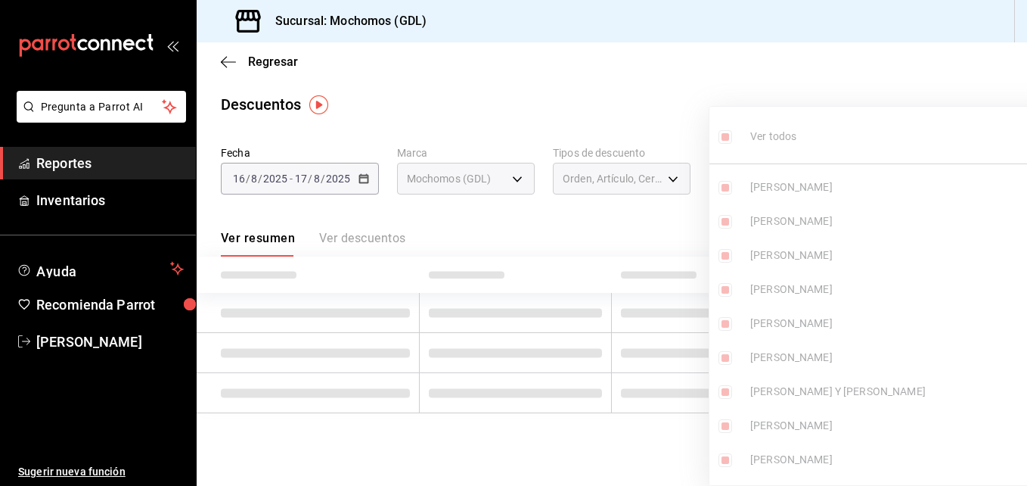
checkbox input "true"
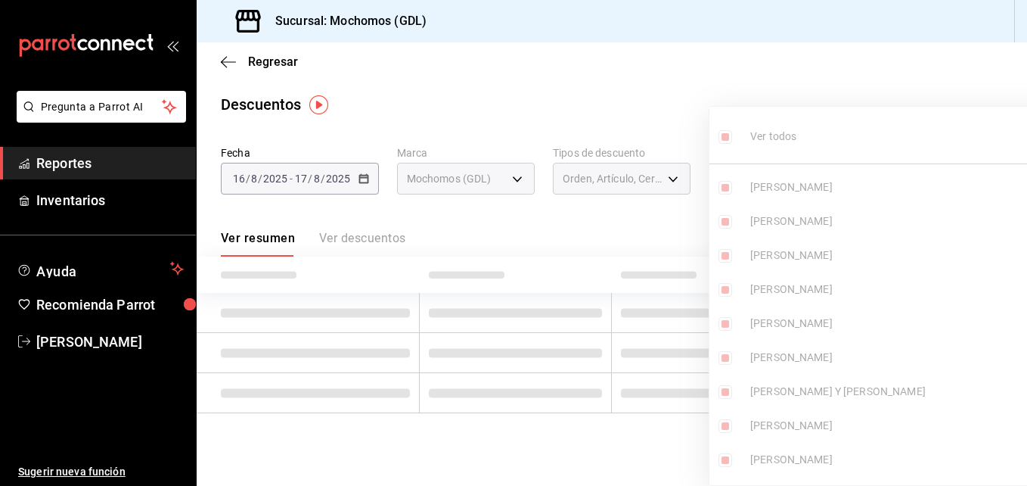
checkbox input "true"
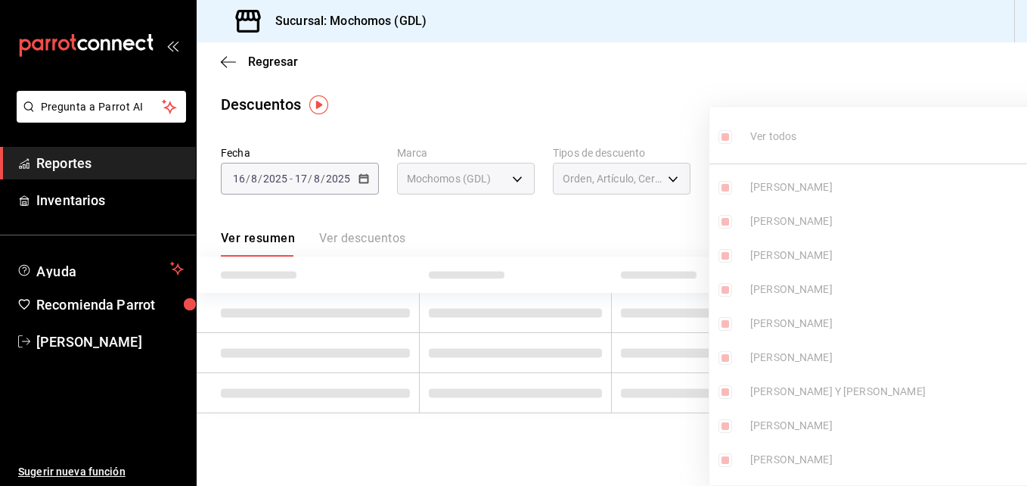
checkbox input "true"
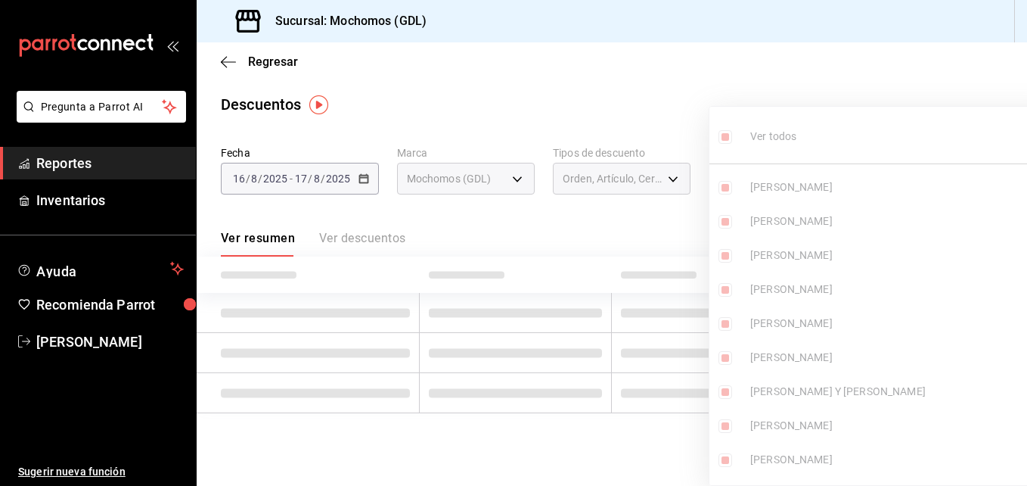
checkbox input "true"
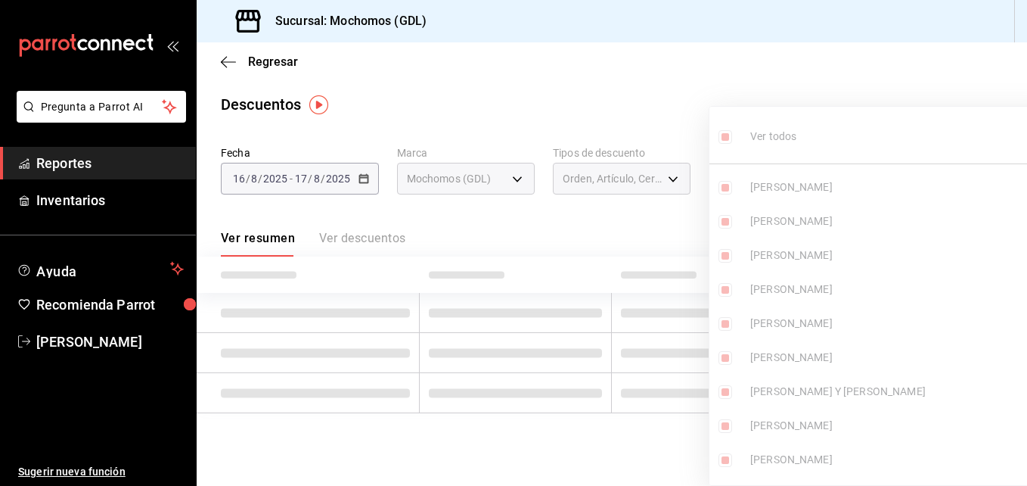
checkbox input "true"
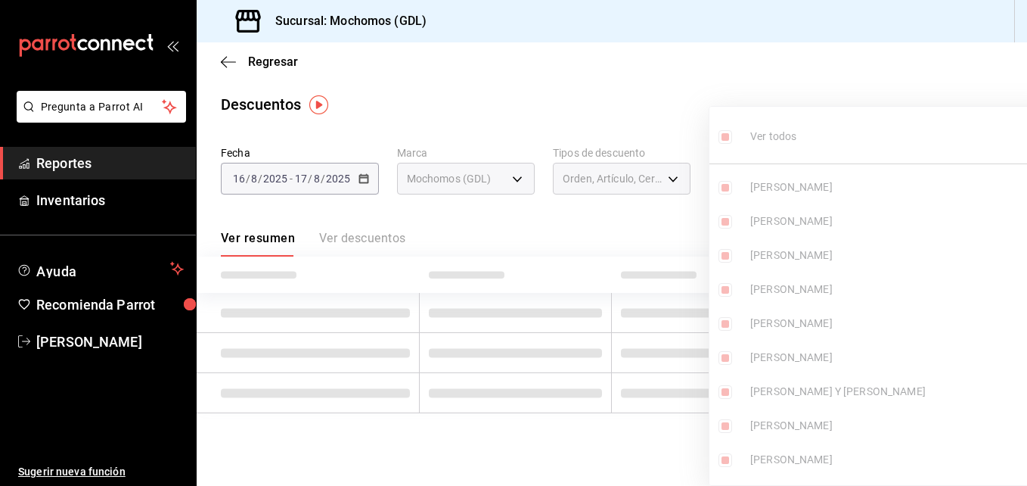
checkbox input "true"
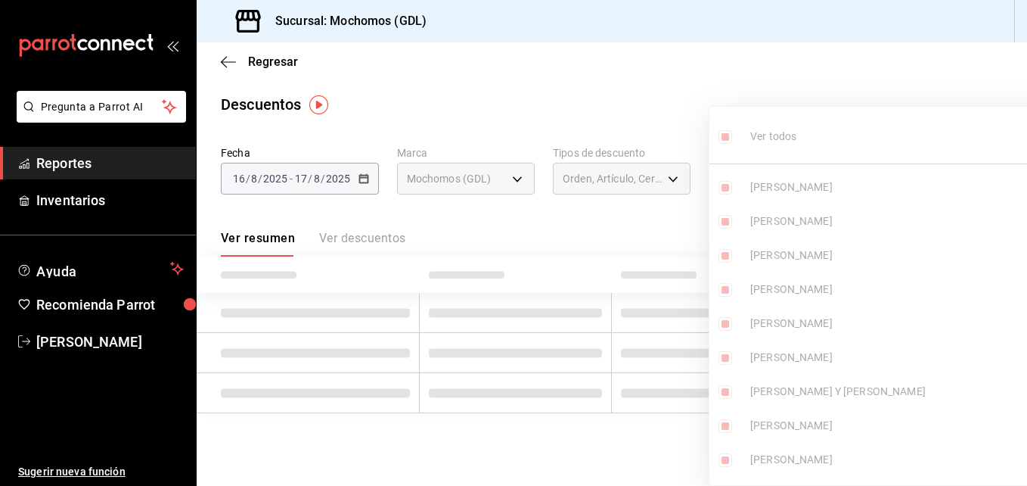
checkbox input "true"
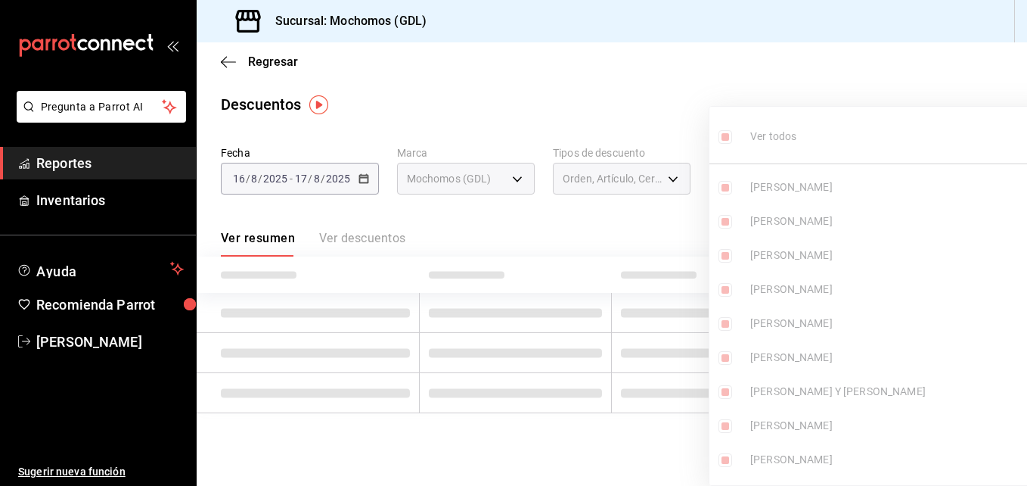
checkbox input "true"
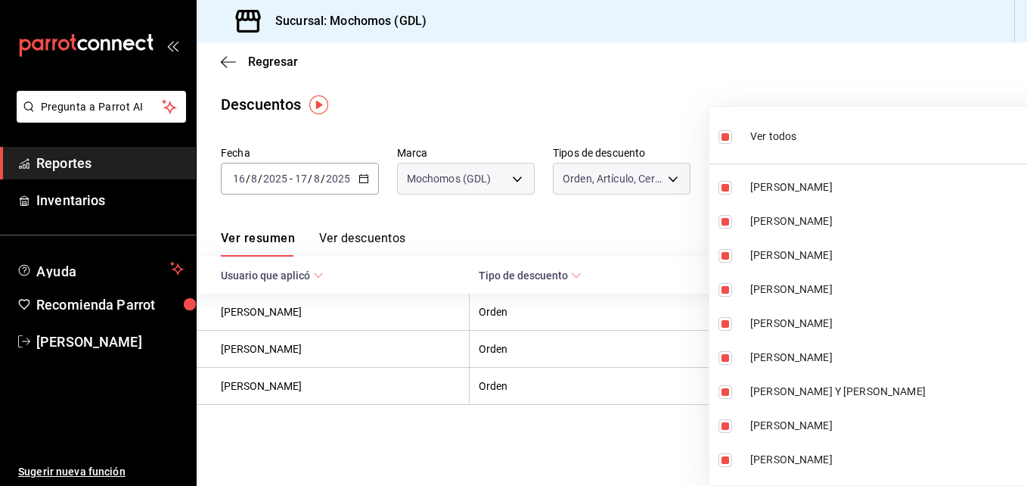
click at [671, 65] on div at bounding box center [513, 243] width 1027 height 486
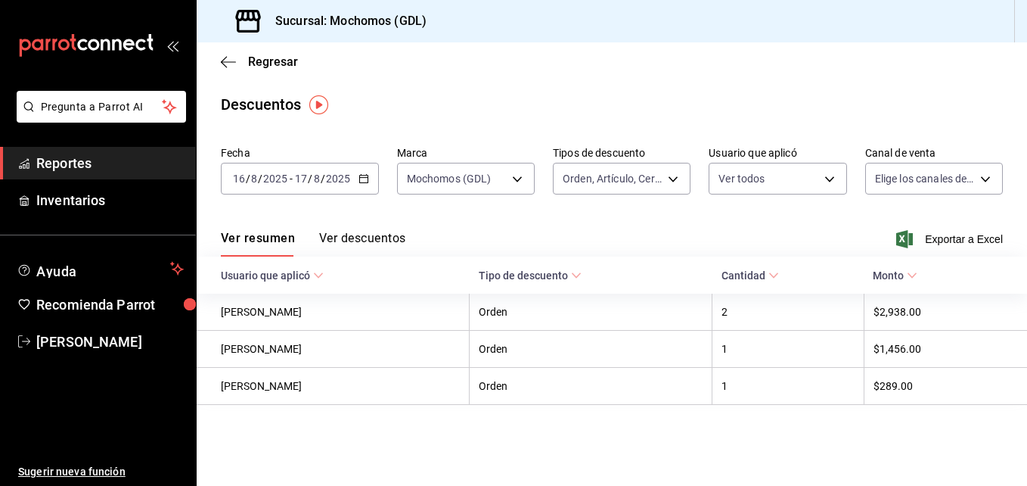
drag, startPoint x: 671, startPoint y: 65, endPoint x: 917, endPoint y: 78, distance: 246.2
click at [917, 78] on div "Regresar" at bounding box center [612, 61] width 831 height 39
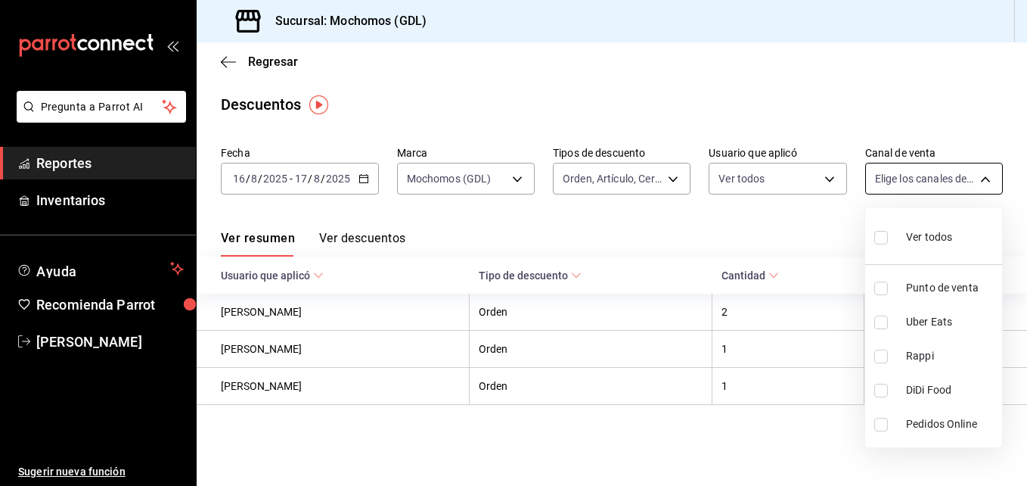
click at [964, 176] on body "Pregunta a Parrot AI Reportes Inventarios Ayuda Recomienda Parrot [PERSON_NAME]…" at bounding box center [513, 243] width 1027 height 486
click at [880, 238] on input "checkbox" at bounding box center [881, 238] width 14 height 14
click at [887, 118] on div at bounding box center [513, 243] width 1027 height 486
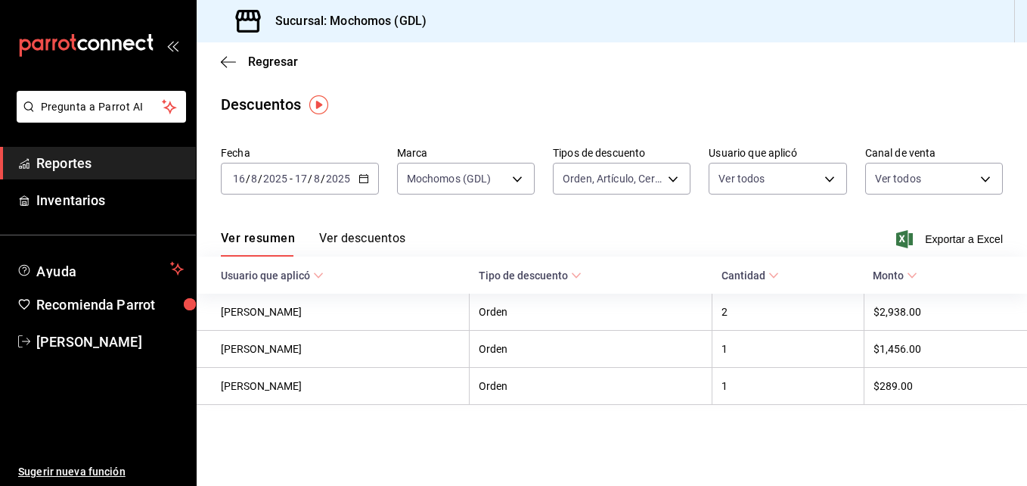
click at [388, 234] on button "Ver descuentos" at bounding box center [362, 244] width 86 height 26
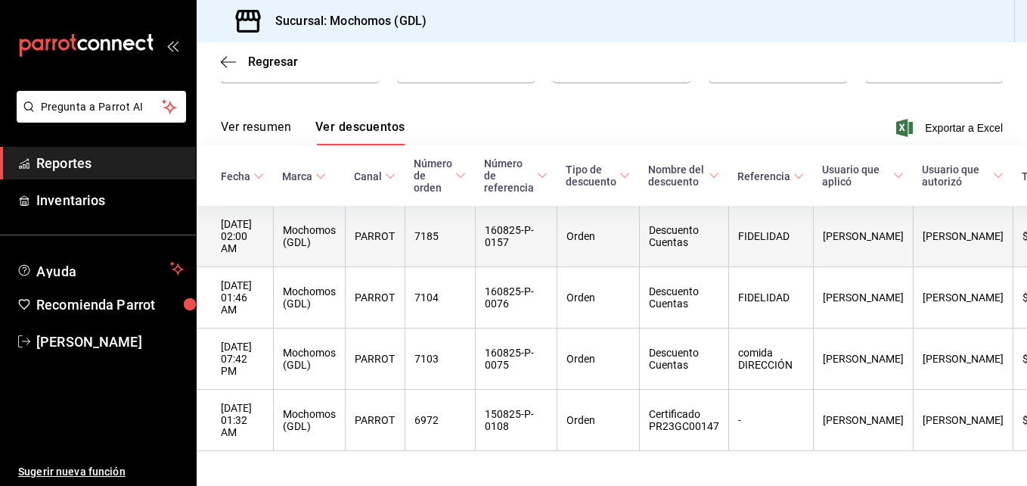
scroll to position [112, 0]
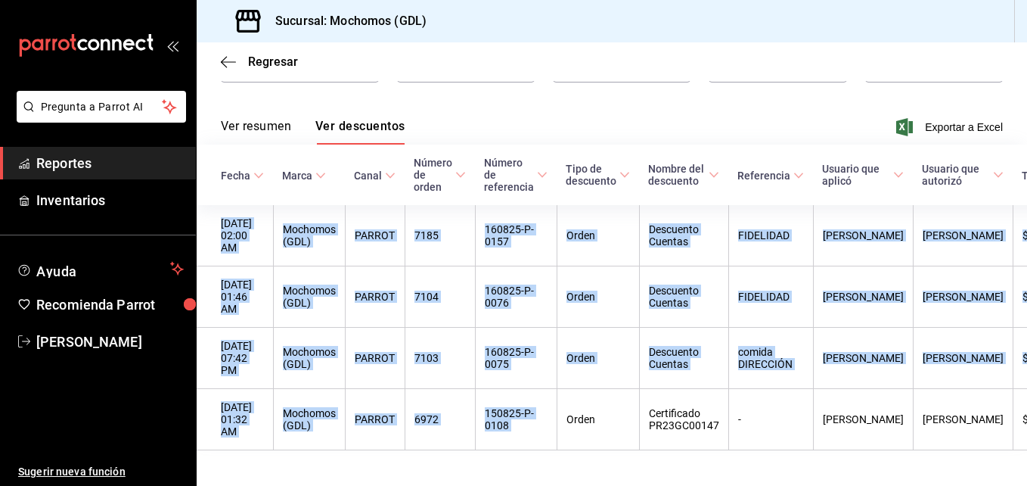
drag, startPoint x: 575, startPoint y: 387, endPoint x: 755, endPoint y: 84, distance: 352.1
click at [755, 84] on div "Fecha [DATE] [DATE] - [DATE] [DATE] Marca Mochomos (GDL) 36c25d4a-7cb0-456c-a43…" at bounding box center [612, 239] width 831 height 422
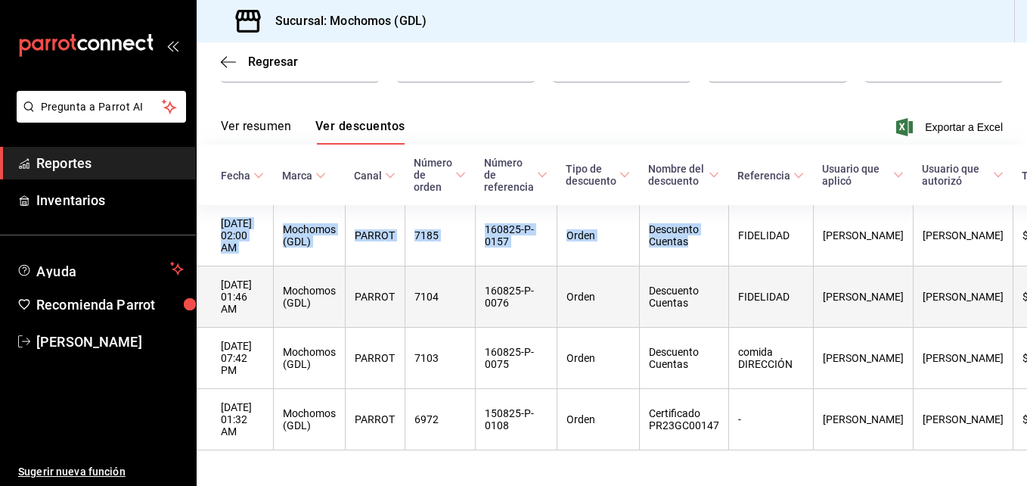
drag, startPoint x: 755, startPoint y: 84, endPoint x: 699, endPoint y: 273, distance: 197.2
click at [699, 273] on div "Fecha [DATE] [DATE] - [DATE] [DATE] Marca Mochomos (GDL) 36c25d4a-7cb0-456c-a43…" at bounding box center [612, 239] width 831 height 422
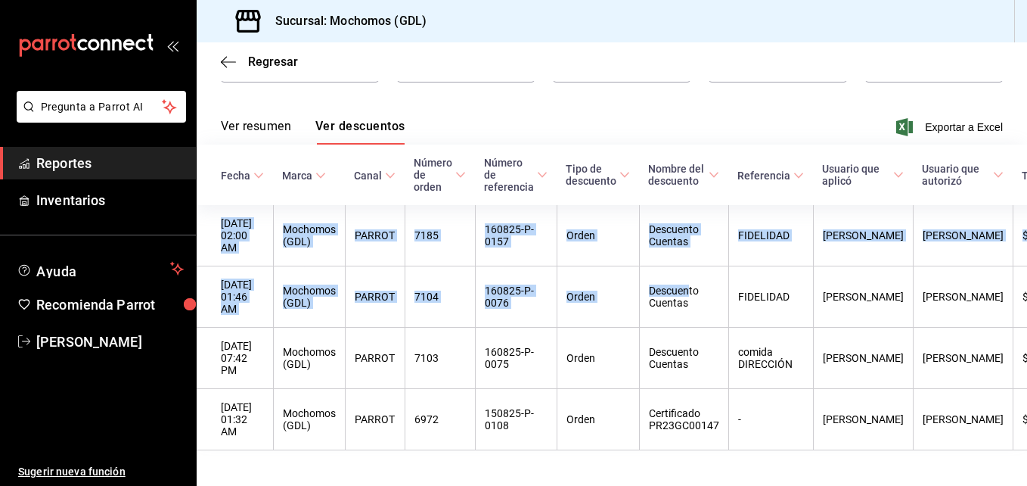
drag, startPoint x: 699, startPoint y: 273, endPoint x: 672, endPoint y: 130, distance: 145.4
click at [672, 130] on div "Ver resumen Ver descuentos Exportar a Excel" at bounding box center [612, 123] width 831 height 44
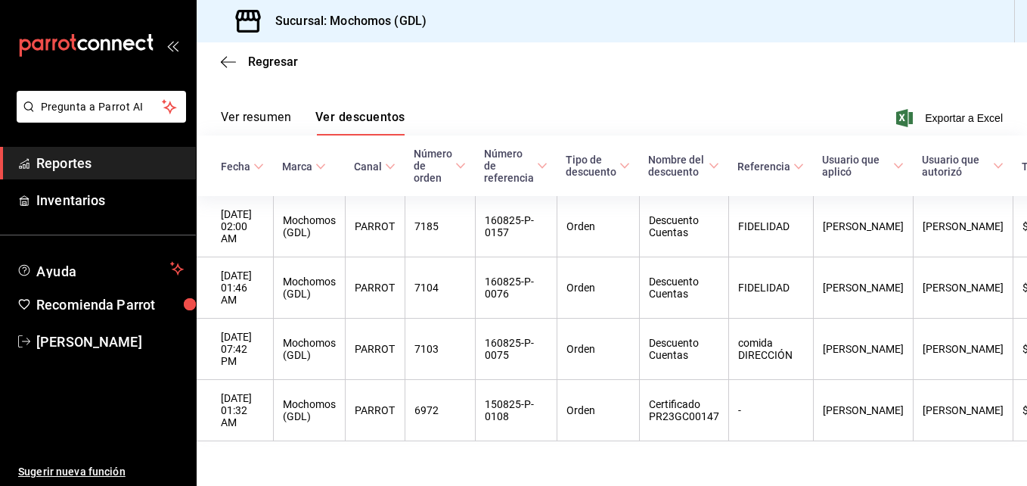
scroll to position [123, 0]
click at [228, 64] on icon "button" at bounding box center [228, 62] width 15 height 14
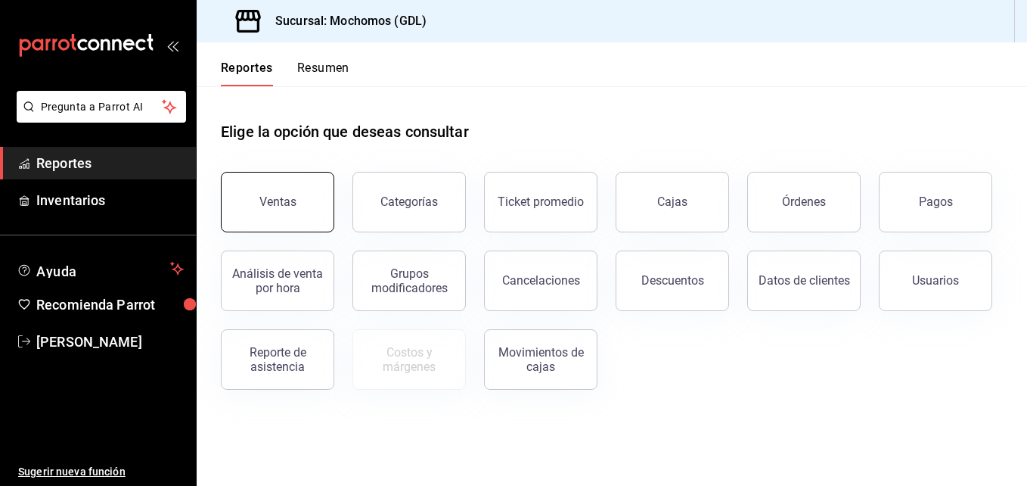
click at [292, 206] on div "Ventas" at bounding box center [277, 201] width 37 height 14
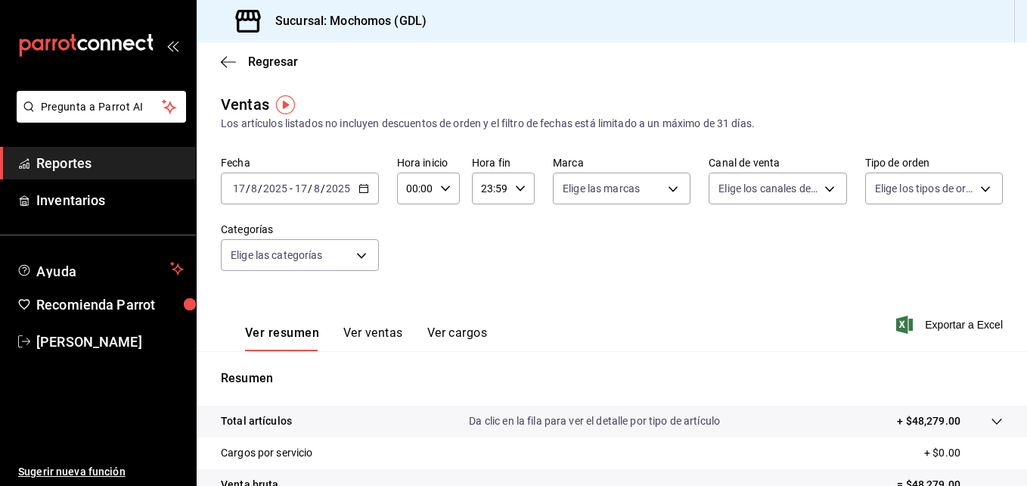
click at [372, 186] on div "[DATE] [DATE] - [DATE] [DATE]" at bounding box center [300, 188] width 158 height 32
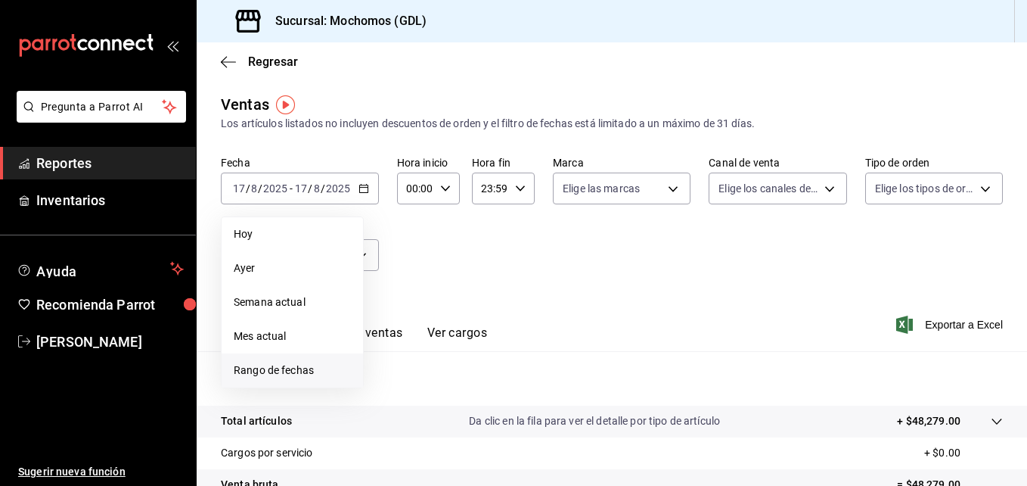
click at [279, 369] on span "Rango de fechas" at bounding box center [292, 370] width 117 height 16
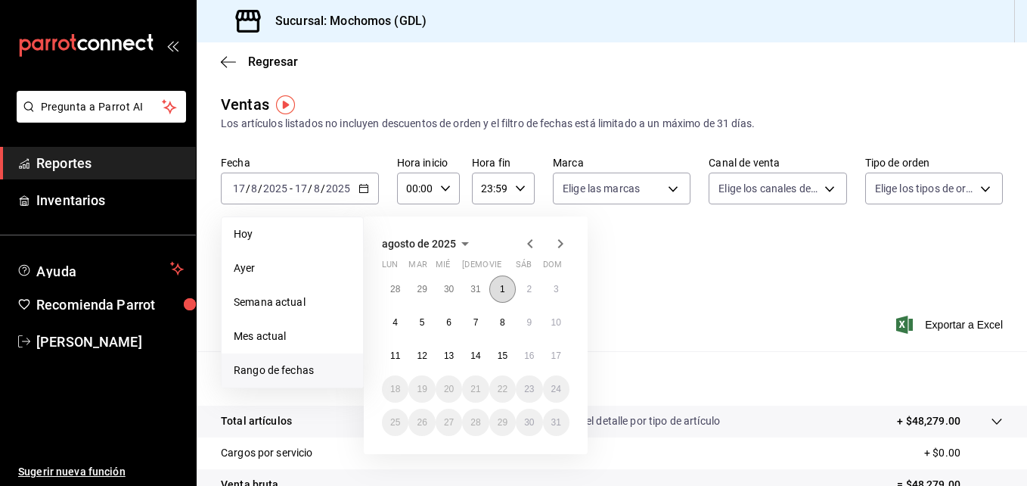
click at [506, 288] on button "1" at bounding box center [502, 288] width 26 height 27
click at [555, 360] on abbr "17" at bounding box center [556, 355] width 10 height 11
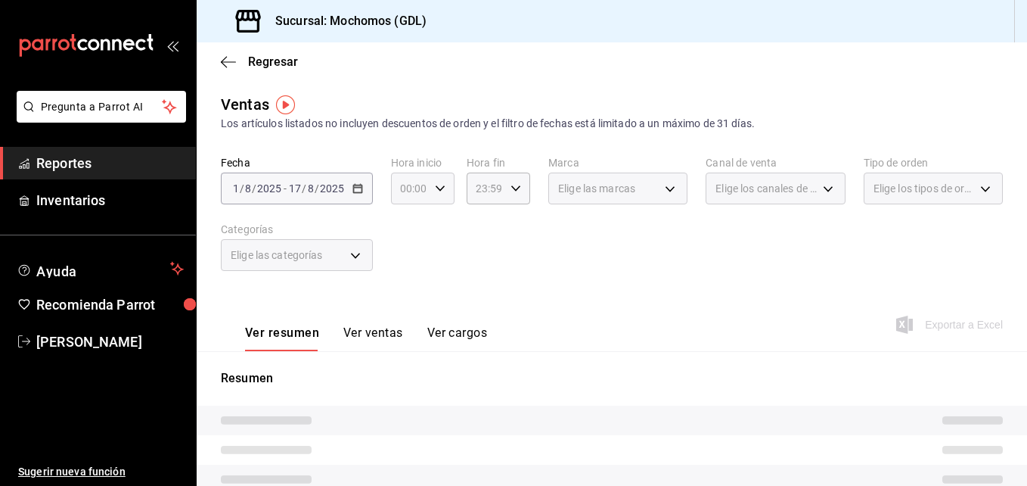
click at [441, 188] on icon "button" at bounding box center [440, 188] width 11 height 11
click at [409, 278] on span "05" at bounding box center [405, 284] width 7 height 12
click at [490, 220] on div at bounding box center [513, 243] width 1027 height 486
click at [511, 187] on icon "button" at bounding box center [516, 188] width 11 height 11
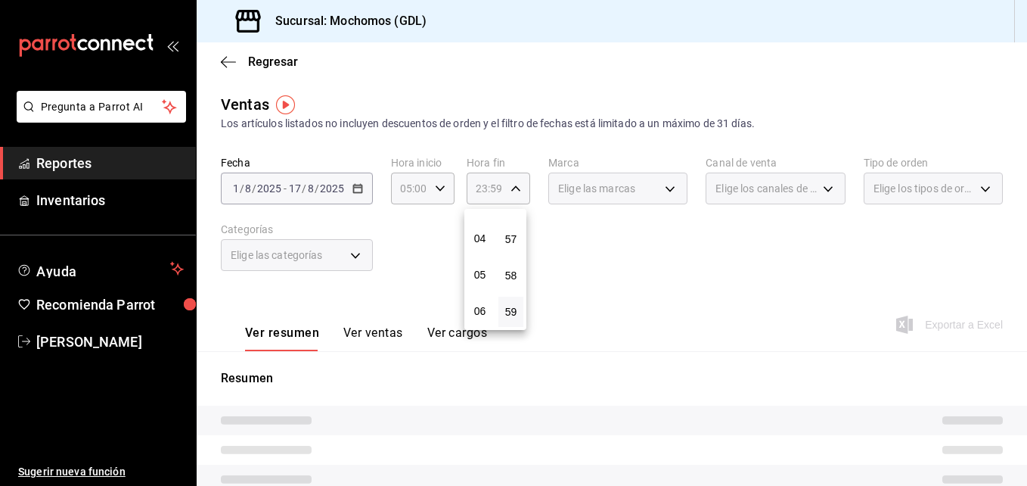
scroll to position [104, 0]
click at [483, 271] on span "04" at bounding box center [480, 268] width 7 height 12
click at [623, 251] on div at bounding box center [513, 243] width 1027 height 486
click at [662, 187] on div "Elige las marcas" at bounding box center [617, 188] width 139 height 32
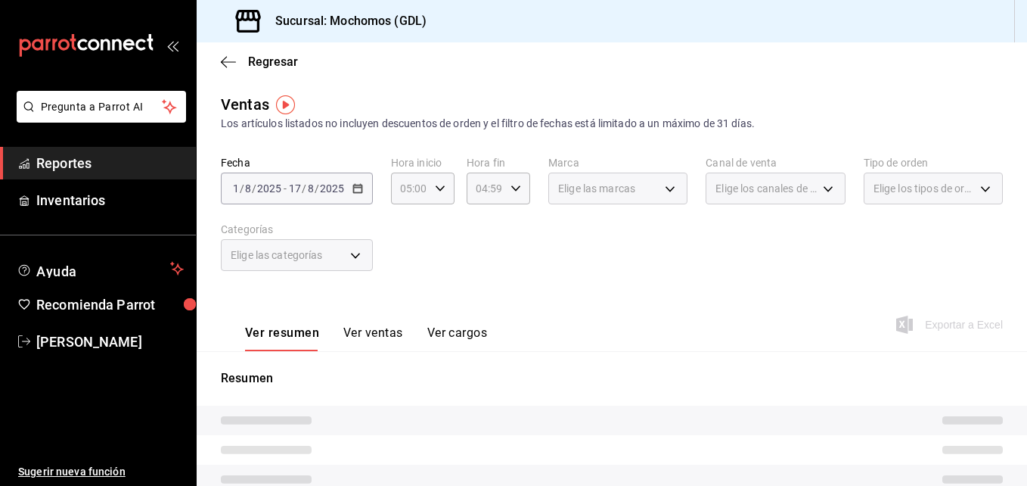
click at [648, 247] on div "Fecha [DATE] [DATE] - [DATE] [DATE] Hora inicio 05:00 Hora inicio Hora fin 04:5…" at bounding box center [612, 222] width 782 height 133
click at [666, 186] on div "Elige las marcas" at bounding box center [617, 188] width 139 height 32
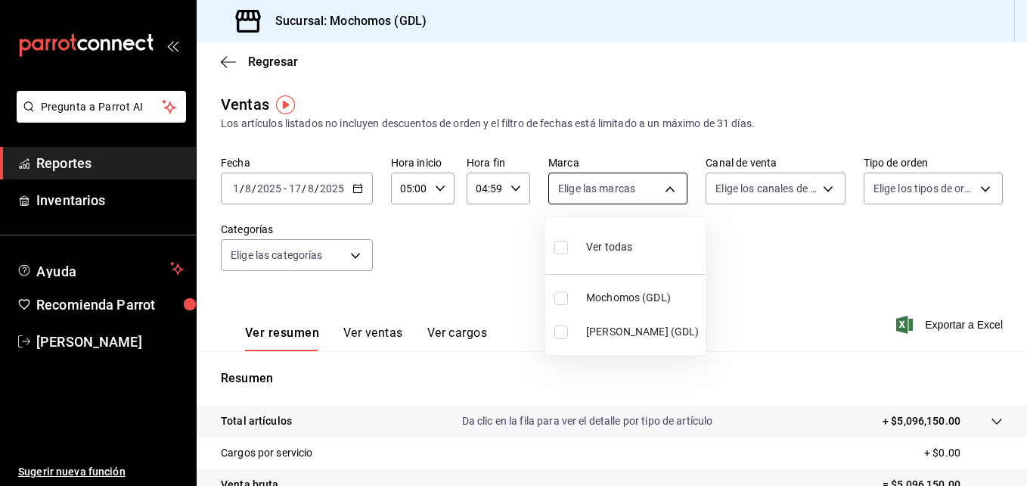
click at [666, 186] on body "Pregunta a Parrot AI Reportes Inventarios Ayuda Recomienda Parrot [PERSON_NAME]…" at bounding box center [513, 243] width 1027 height 486
click at [567, 244] on input "checkbox" at bounding box center [561, 248] width 14 height 14
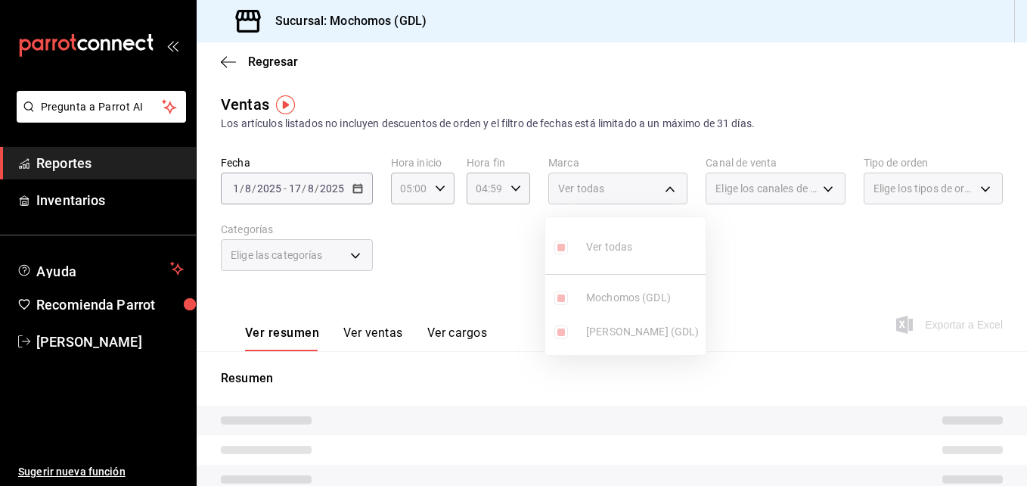
click at [747, 238] on div at bounding box center [513, 243] width 1027 height 486
click at [821, 185] on div "Elige los canales de venta" at bounding box center [775, 188] width 139 height 32
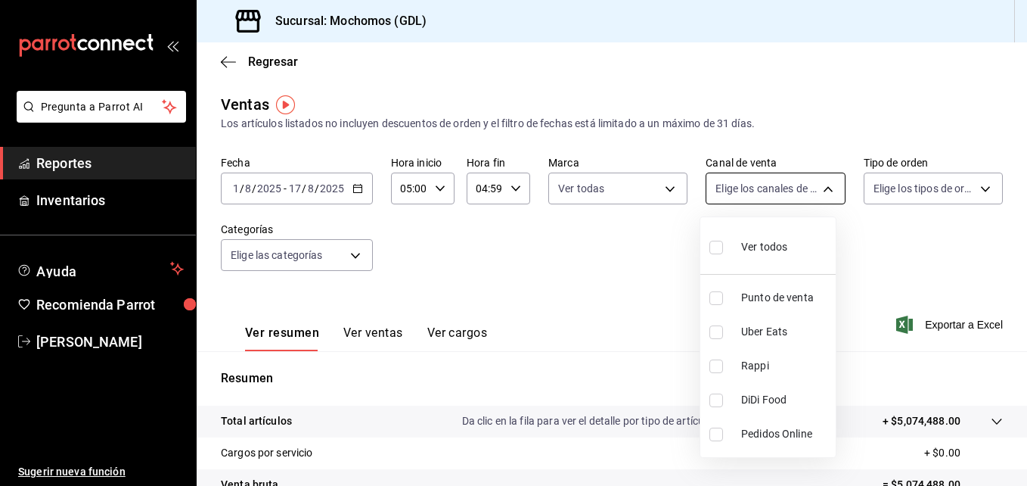
click at [816, 188] on body "Pregunta a Parrot AI Reportes Inventarios Ayuda Recomienda Parrot [PERSON_NAME]…" at bounding box center [513, 243] width 1027 height 486
click at [716, 247] on input "checkbox" at bounding box center [717, 248] width 14 height 14
click at [924, 221] on div at bounding box center [513, 243] width 1027 height 486
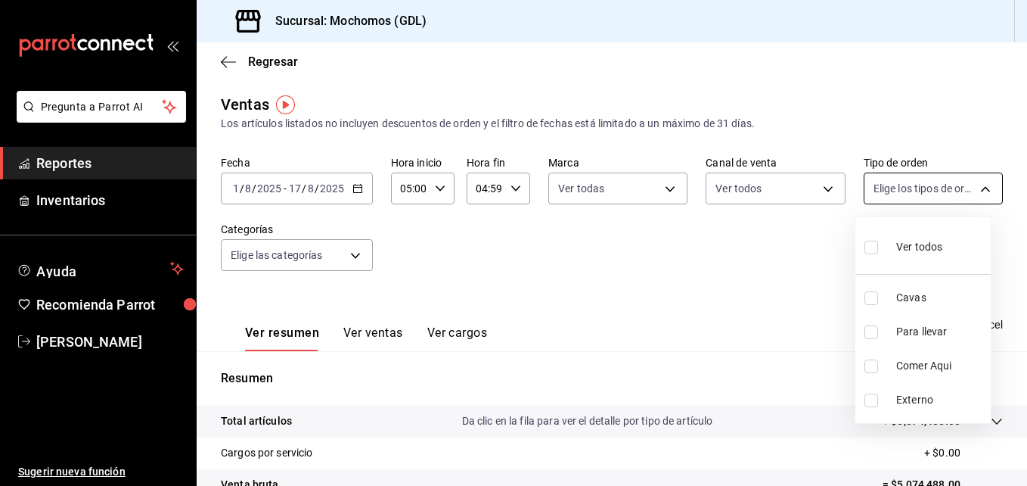
click at [980, 186] on body "Pregunta a Parrot AI Reportes Inventarios Ayuda Recomienda Parrot [PERSON_NAME]…" at bounding box center [513, 243] width 1027 height 486
click at [875, 253] on input "checkbox" at bounding box center [872, 248] width 14 height 14
click at [731, 262] on div at bounding box center [513, 243] width 1027 height 486
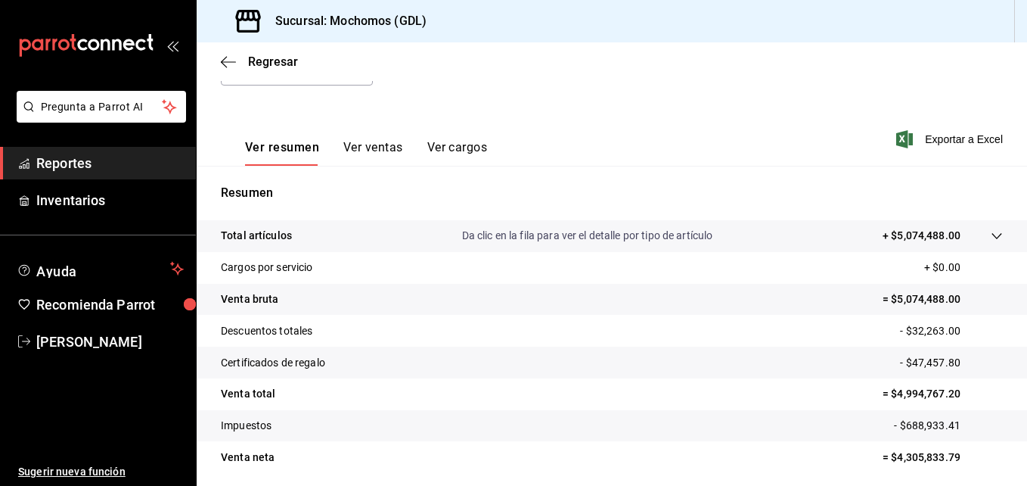
scroll to position [239, 0]
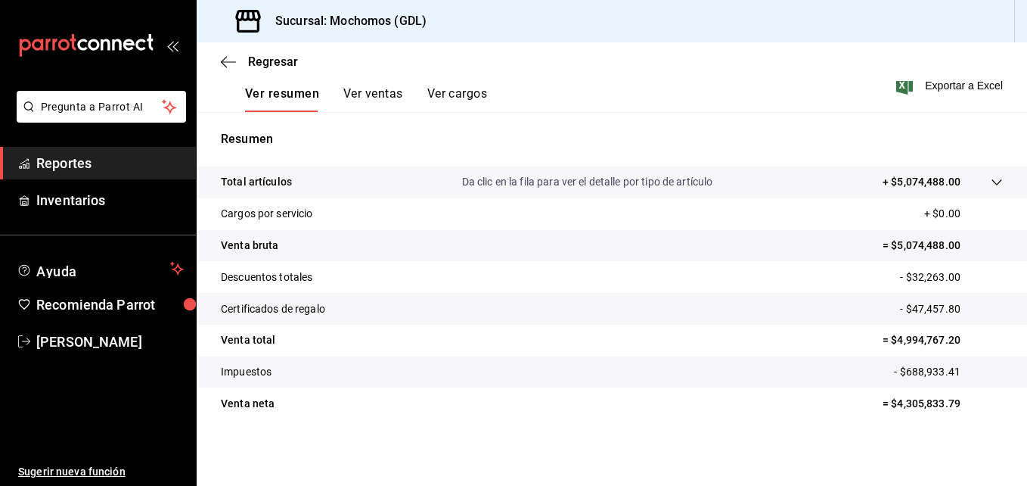
click at [930, 80] on div "Regresar" at bounding box center [612, 61] width 831 height 39
click at [932, 88] on span "Exportar a Excel" at bounding box center [951, 85] width 104 height 18
click at [918, 88] on span "Exportar a Excel" at bounding box center [951, 85] width 104 height 18
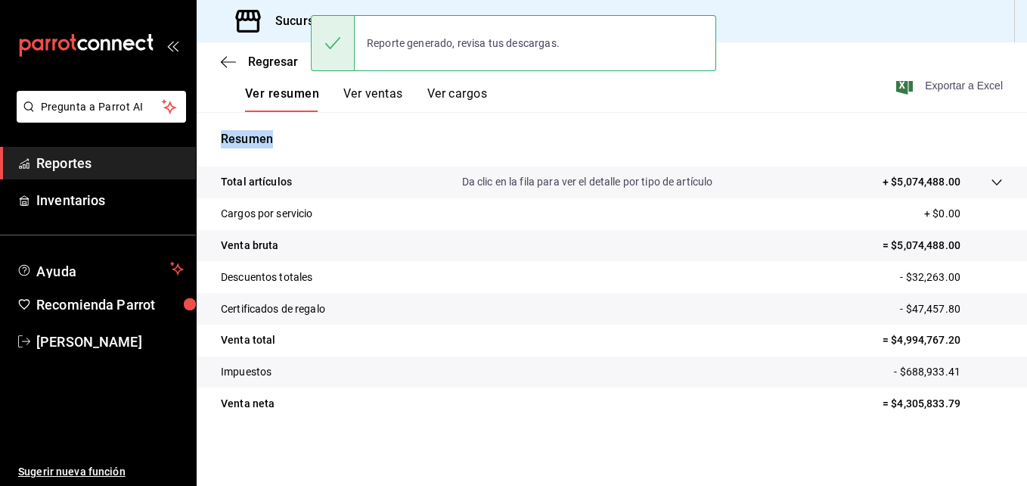
drag, startPoint x: 990, startPoint y: 113, endPoint x: 961, endPoint y: 87, distance: 39.1
click at [961, 87] on div "Ventas Los artículos listados no incluyen descuentos de orden y el filtro de fe…" at bounding box center [612, 157] width 831 height 607
click at [961, 87] on span "Exportar a Excel" at bounding box center [951, 85] width 104 height 18
